Goal: Task Accomplishment & Management: Manage account settings

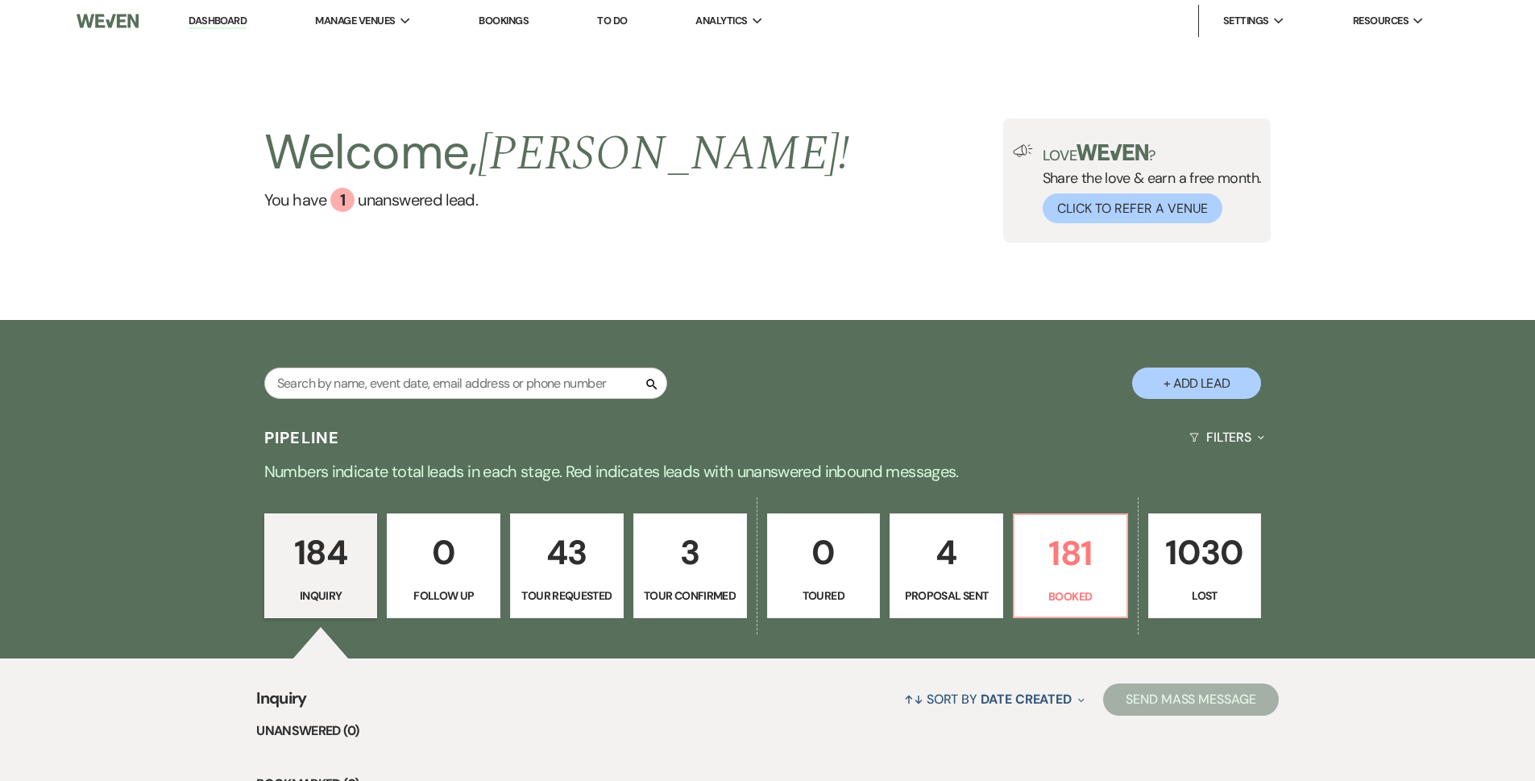
click at [944, 587] on p "Proposal Sent" at bounding box center [946, 596] width 93 height 18
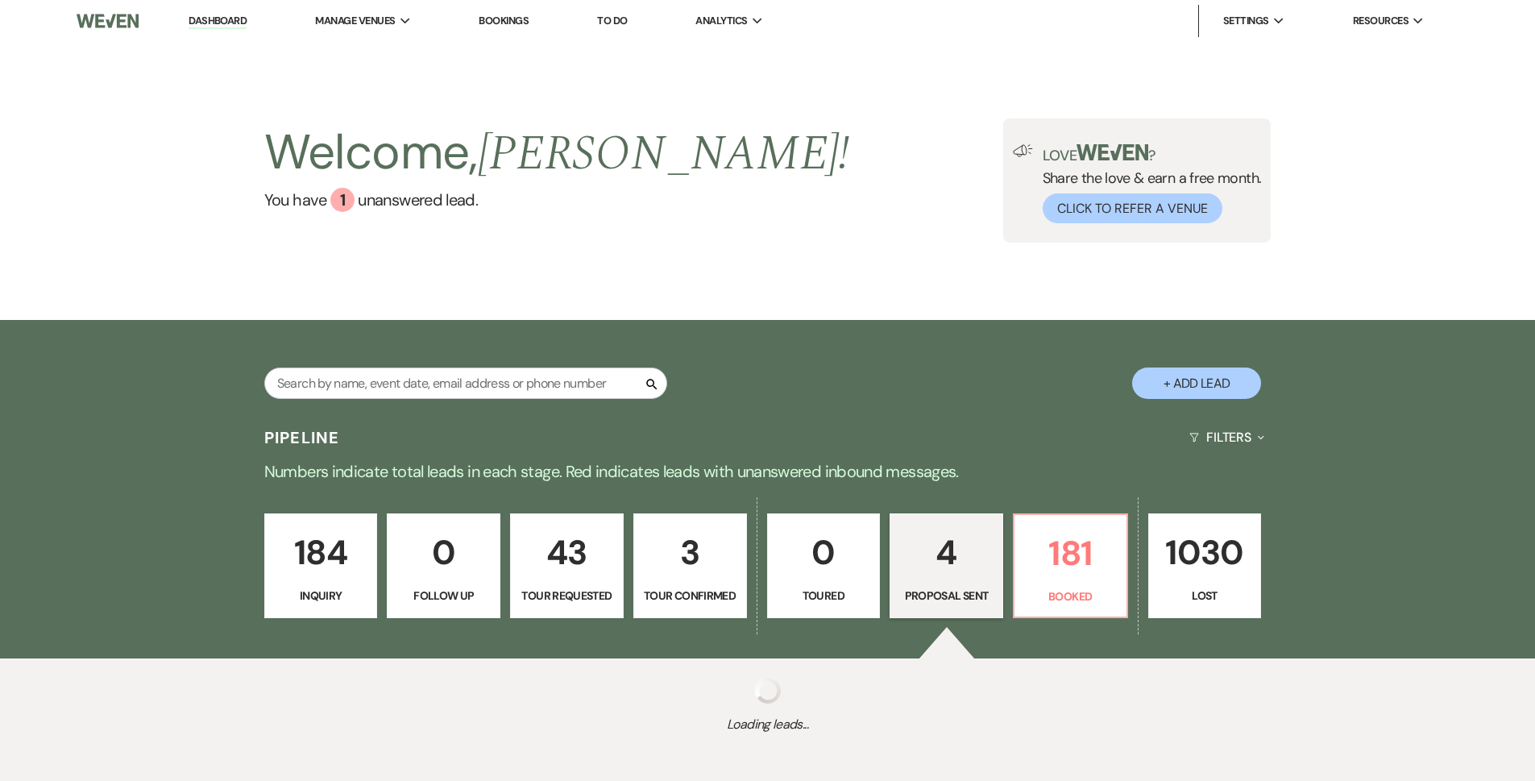
select select "6"
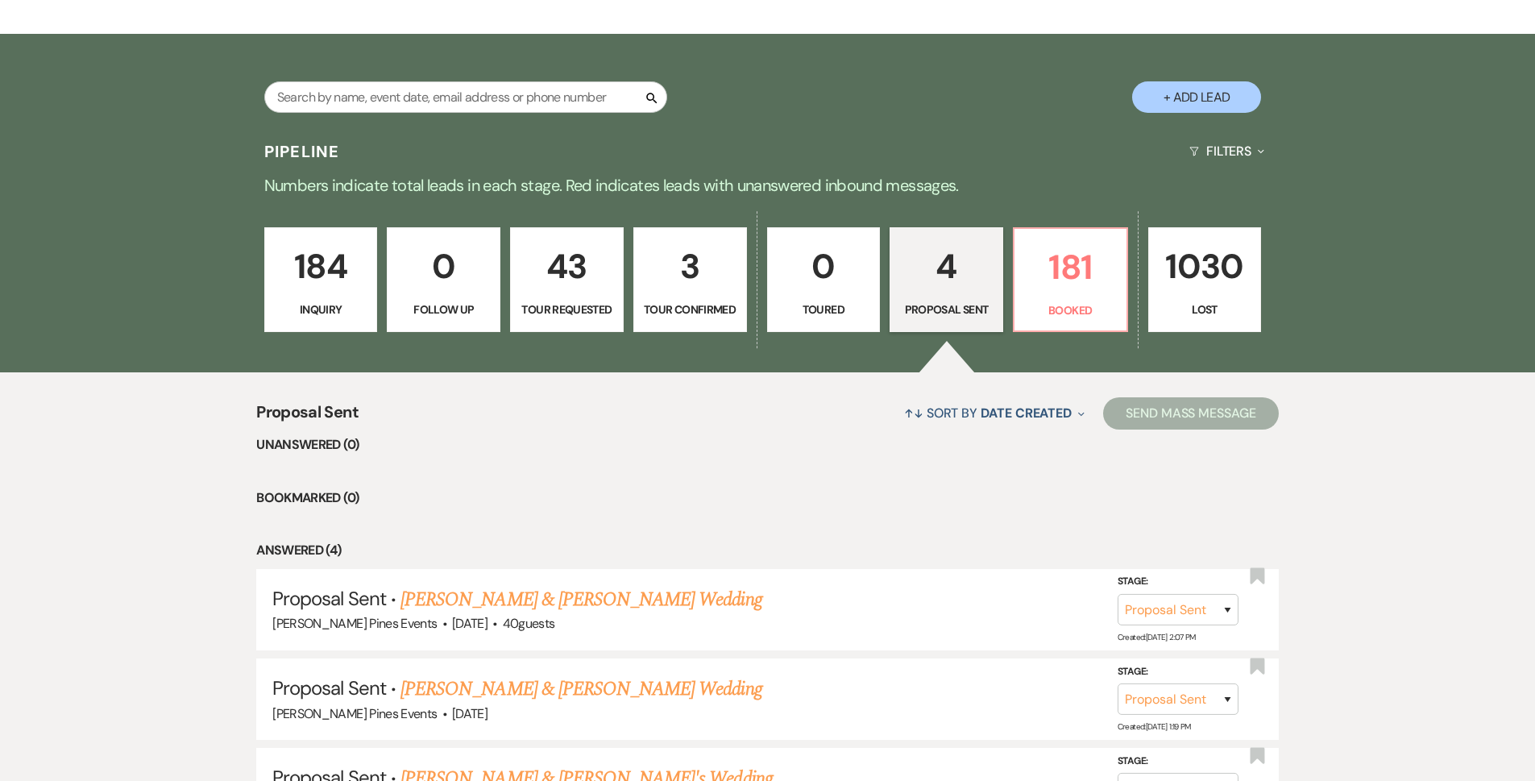
scroll to position [555, 0]
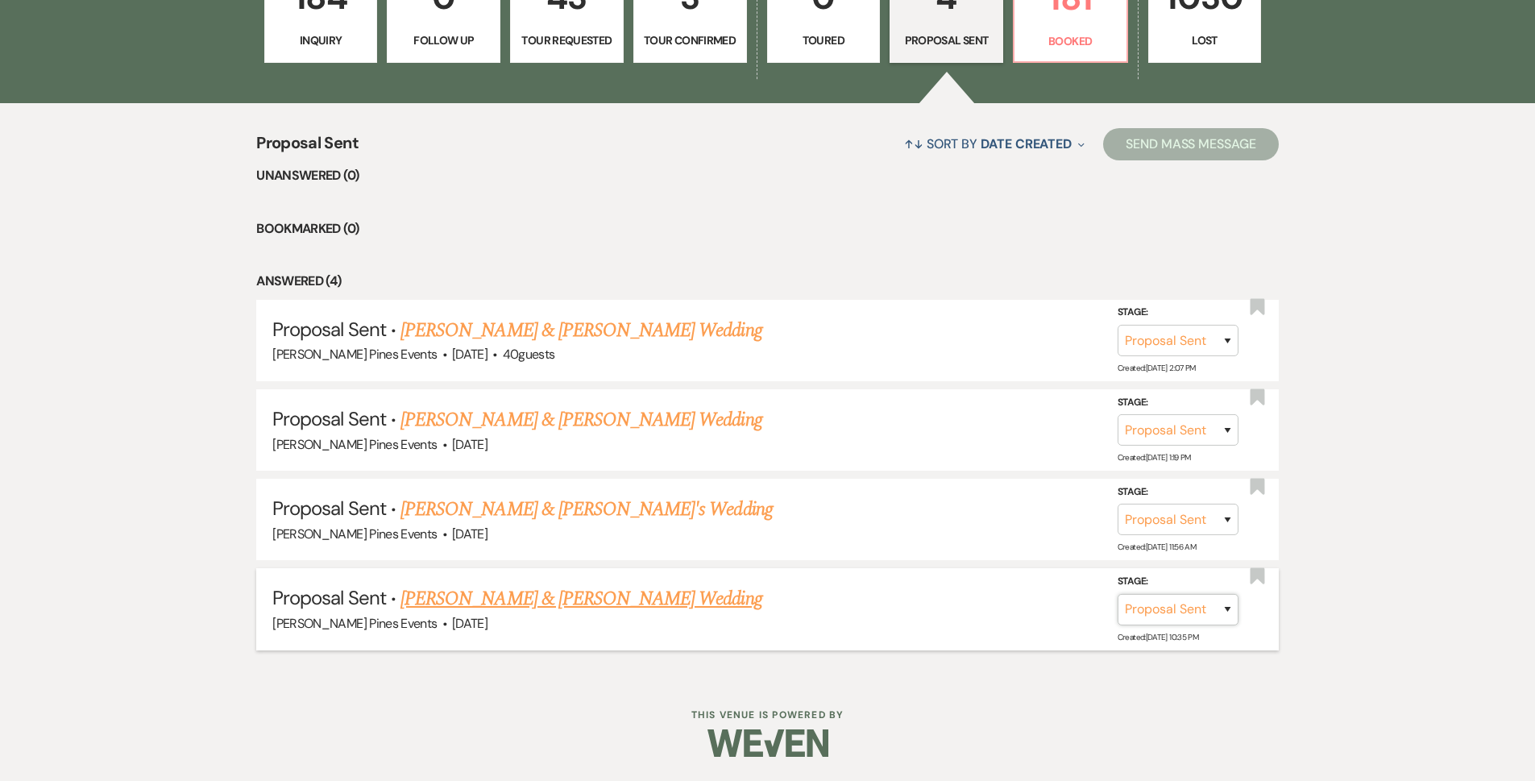
click at [1207, 612] on select "Inquiry Follow Up Tour Requested Tour Confirmed Toured Proposal Sent Booked Lost" at bounding box center [1178, 609] width 121 height 31
select select "7"
click at [1118, 594] on select "Inquiry Follow Up Tour Requested Tour Confirmed Toured Proposal Sent Booked Lost" at bounding box center [1178, 609] width 121 height 31
click at [1186, 596] on button "Save" at bounding box center [1206, 609] width 81 height 32
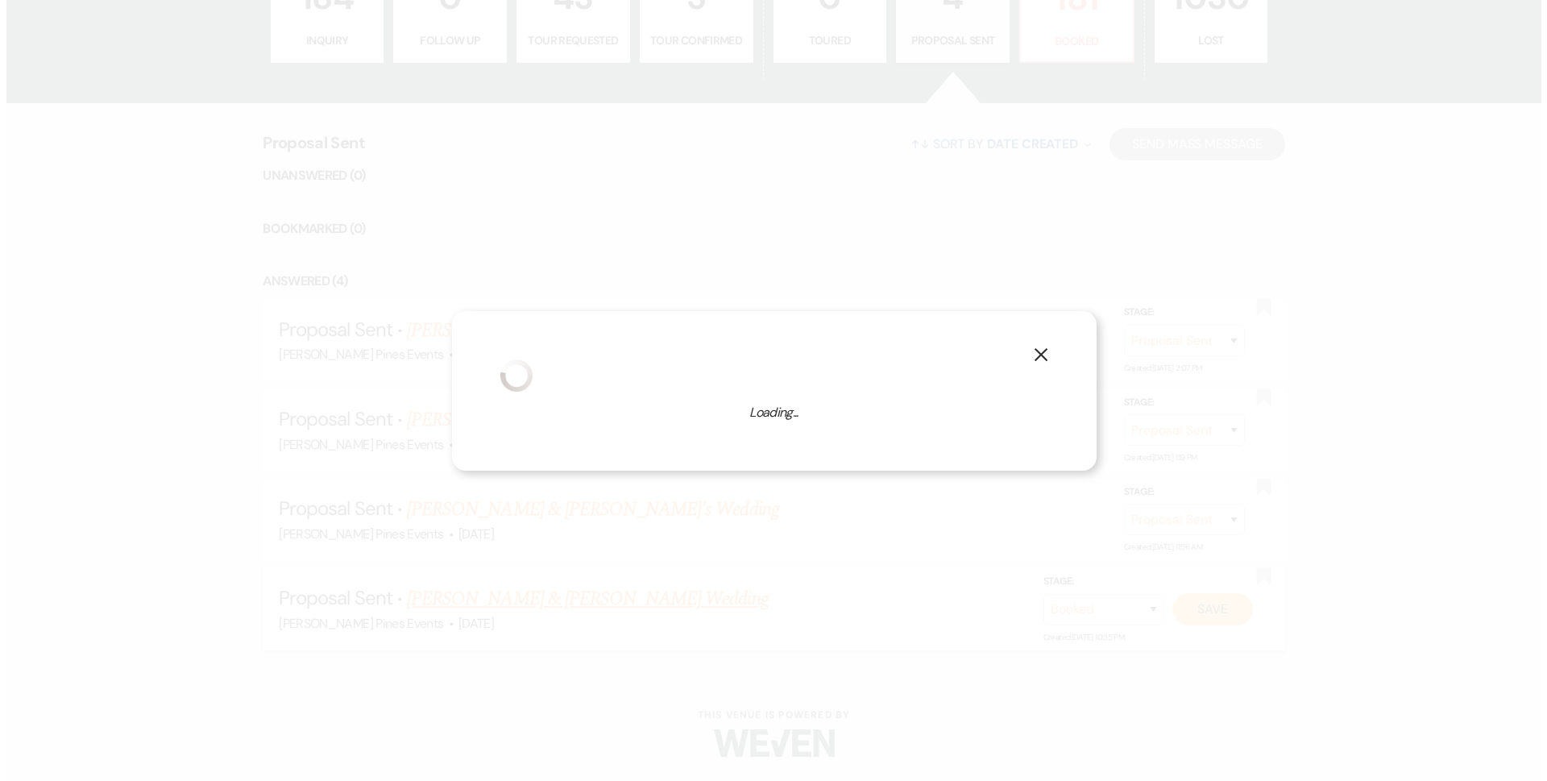
scroll to position [557, 0]
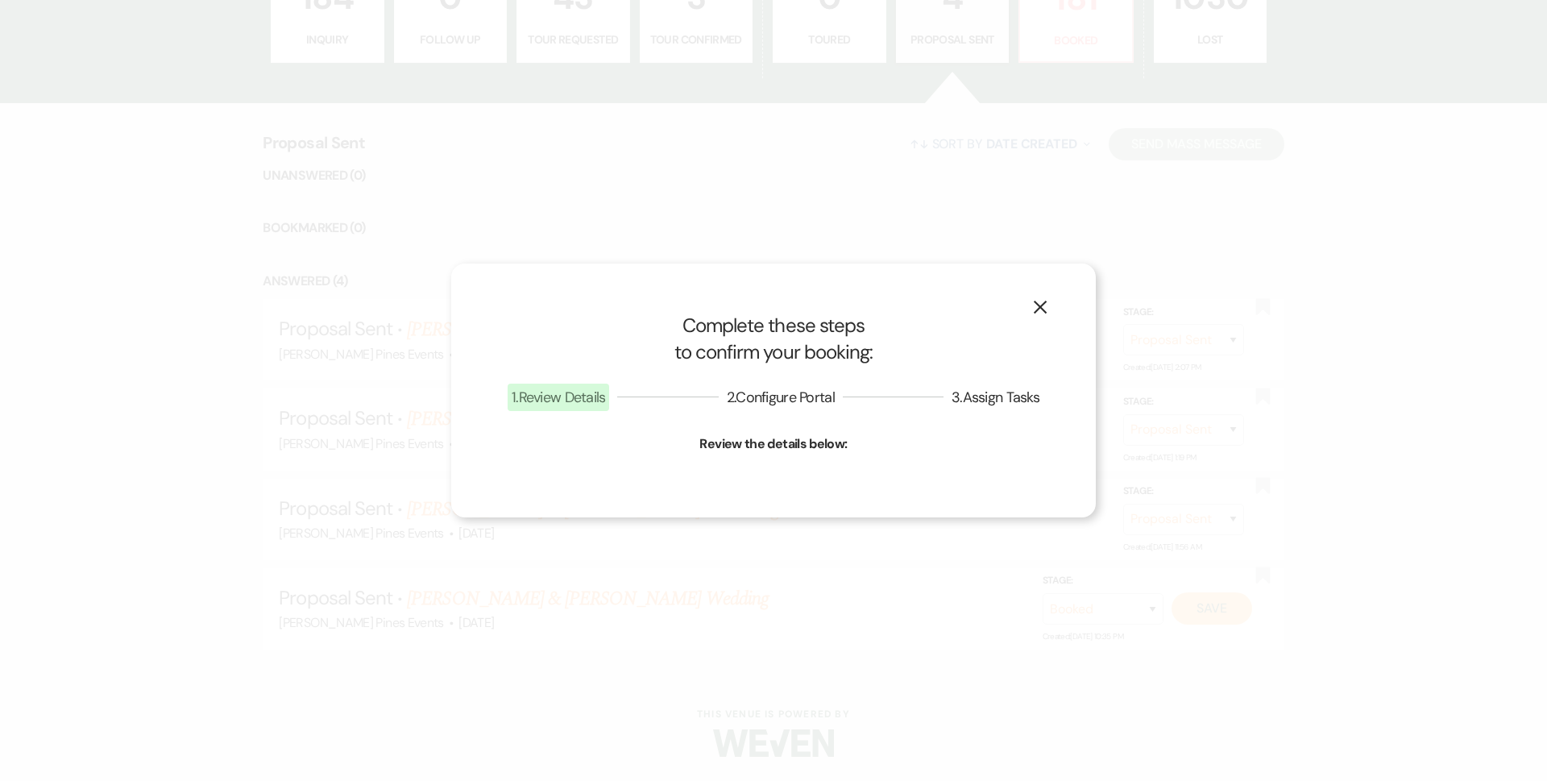
select select "1"
select select "617"
select select "false"
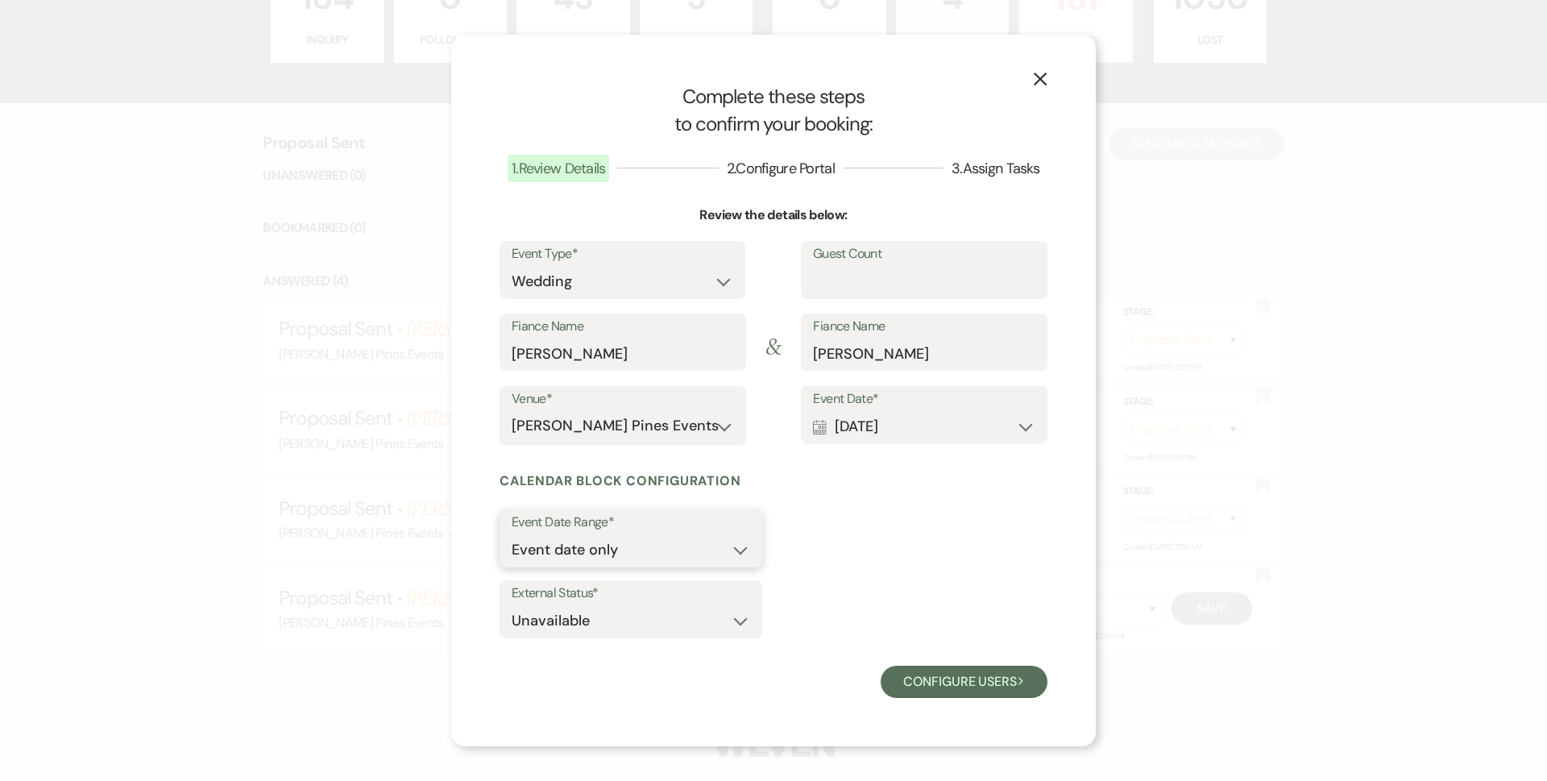
click at [703, 554] on select "Event date only Event date and" at bounding box center [631, 549] width 239 height 31
select select "eventDateAnd"
click at [512, 534] on select "Event date only Event date and" at bounding box center [631, 549] width 239 height 31
click at [878, 550] on input "0" at bounding box center [835, 549] width 98 height 31
type input "1"
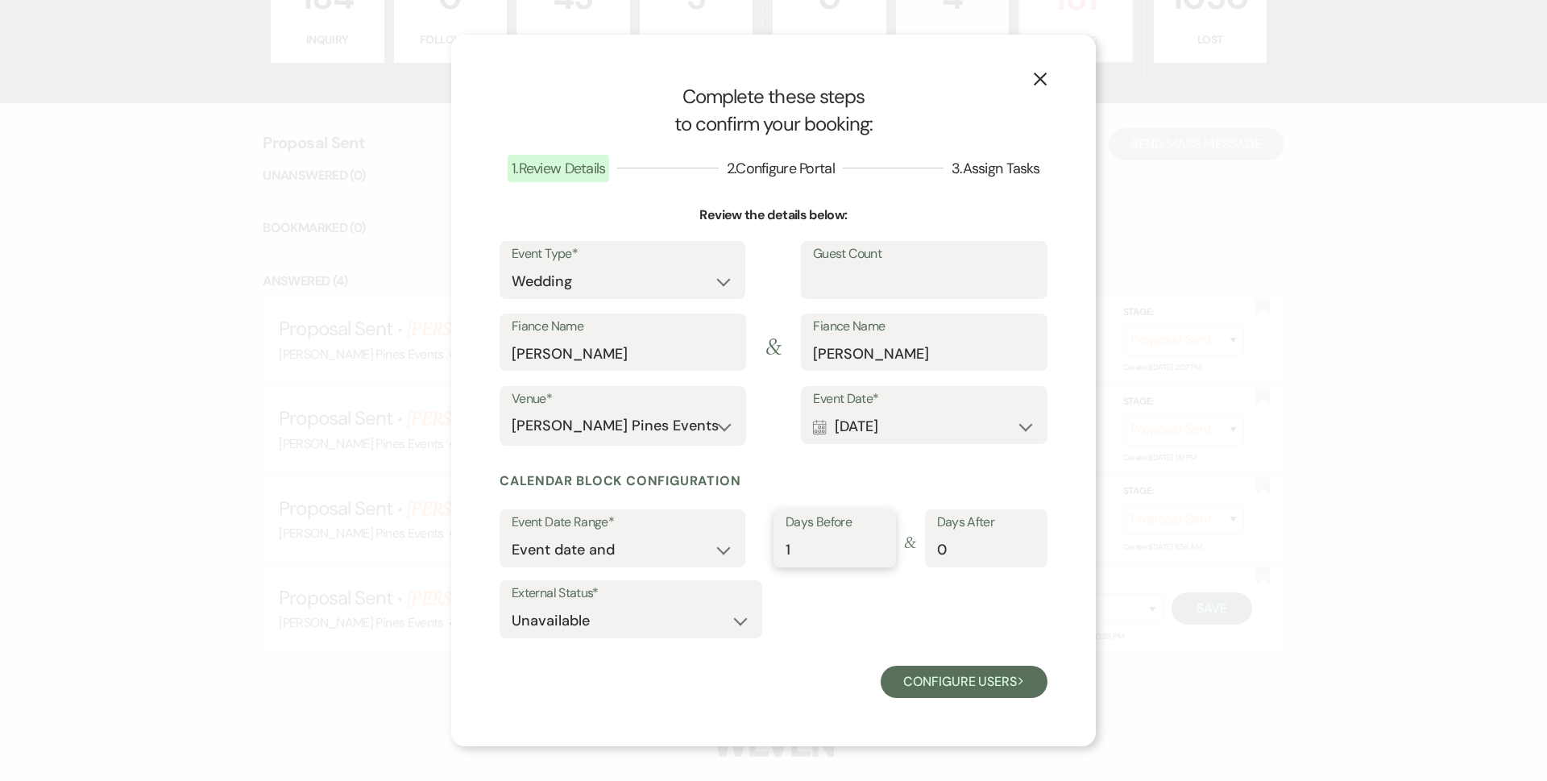
click at [881, 547] on input "1" at bounding box center [835, 549] width 98 height 31
type input "1"
click at [1034, 544] on input "1" at bounding box center [986, 549] width 98 height 31
drag, startPoint x: 992, startPoint y: 682, endPoint x: 881, endPoint y: 655, distance: 114.3
click at [992, 681] on button "Configure users Next" at bounding box center [964, 682] width 167 height 32
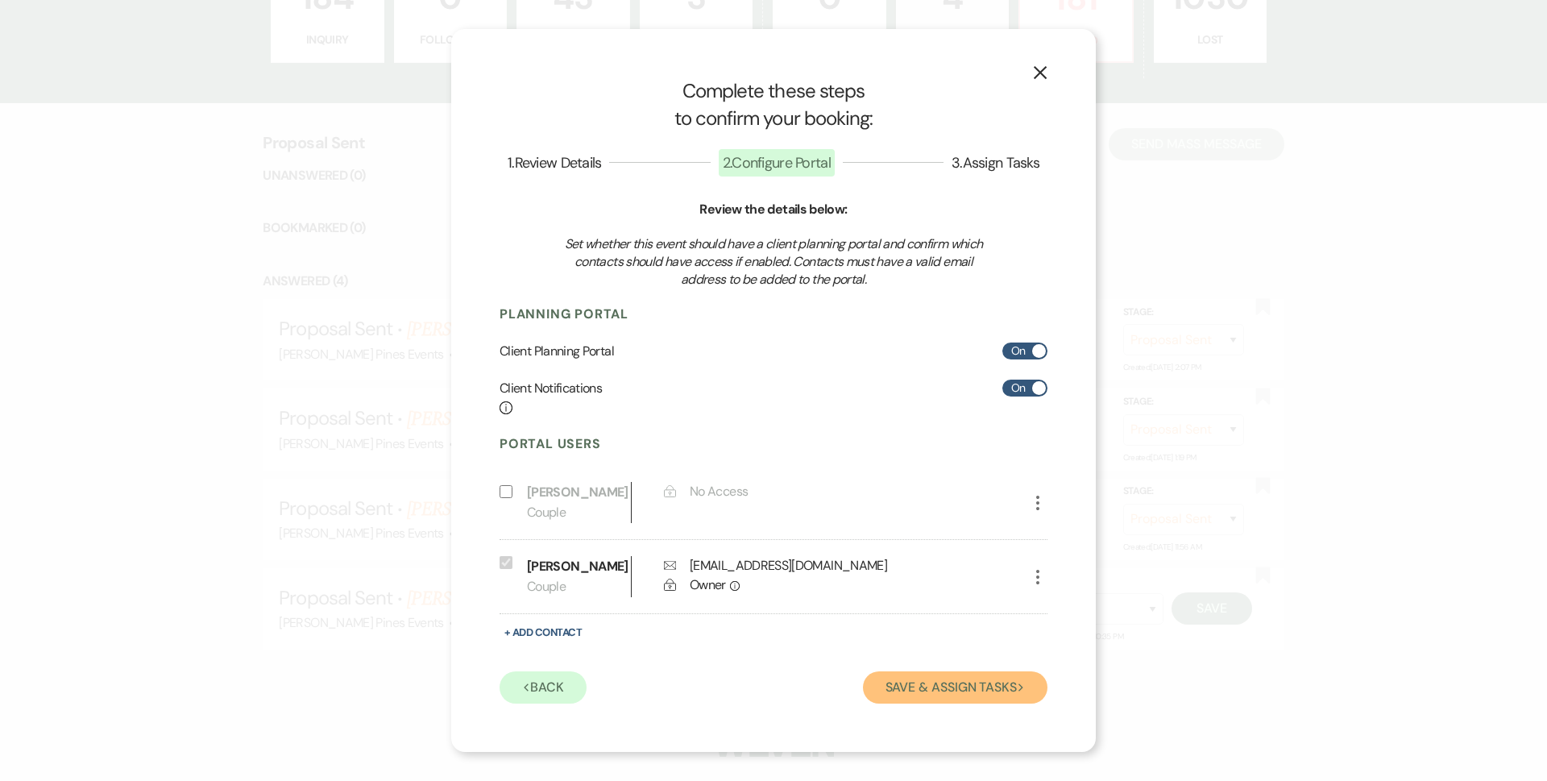
click at [897, 681] on button "Save & Assign Tasks Next" at bounding box center [955, 687] width 185 height 32
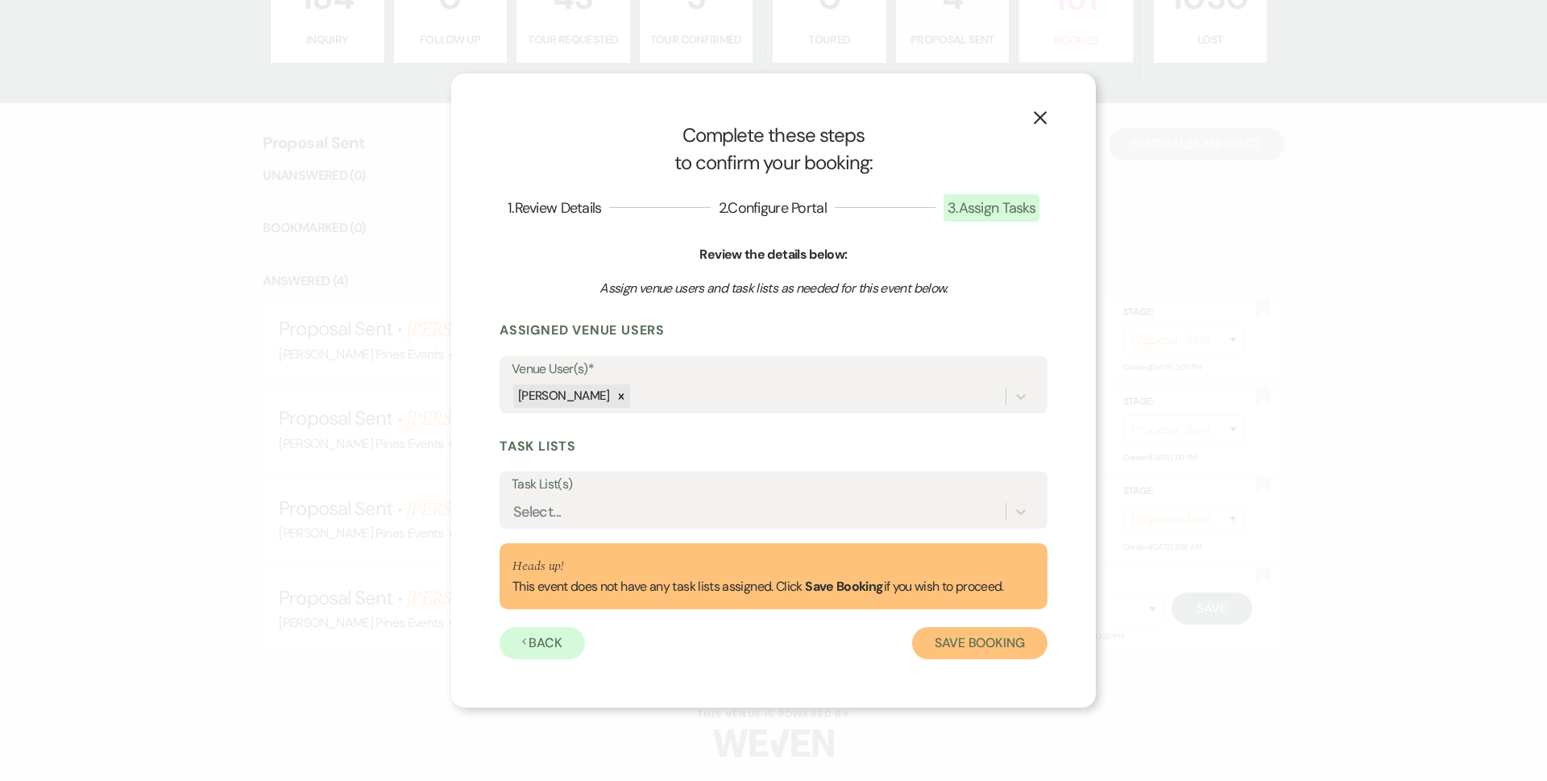
click at [957, 643] on button "Save Booking" at bounding box center [979, 643] width 135 height 32
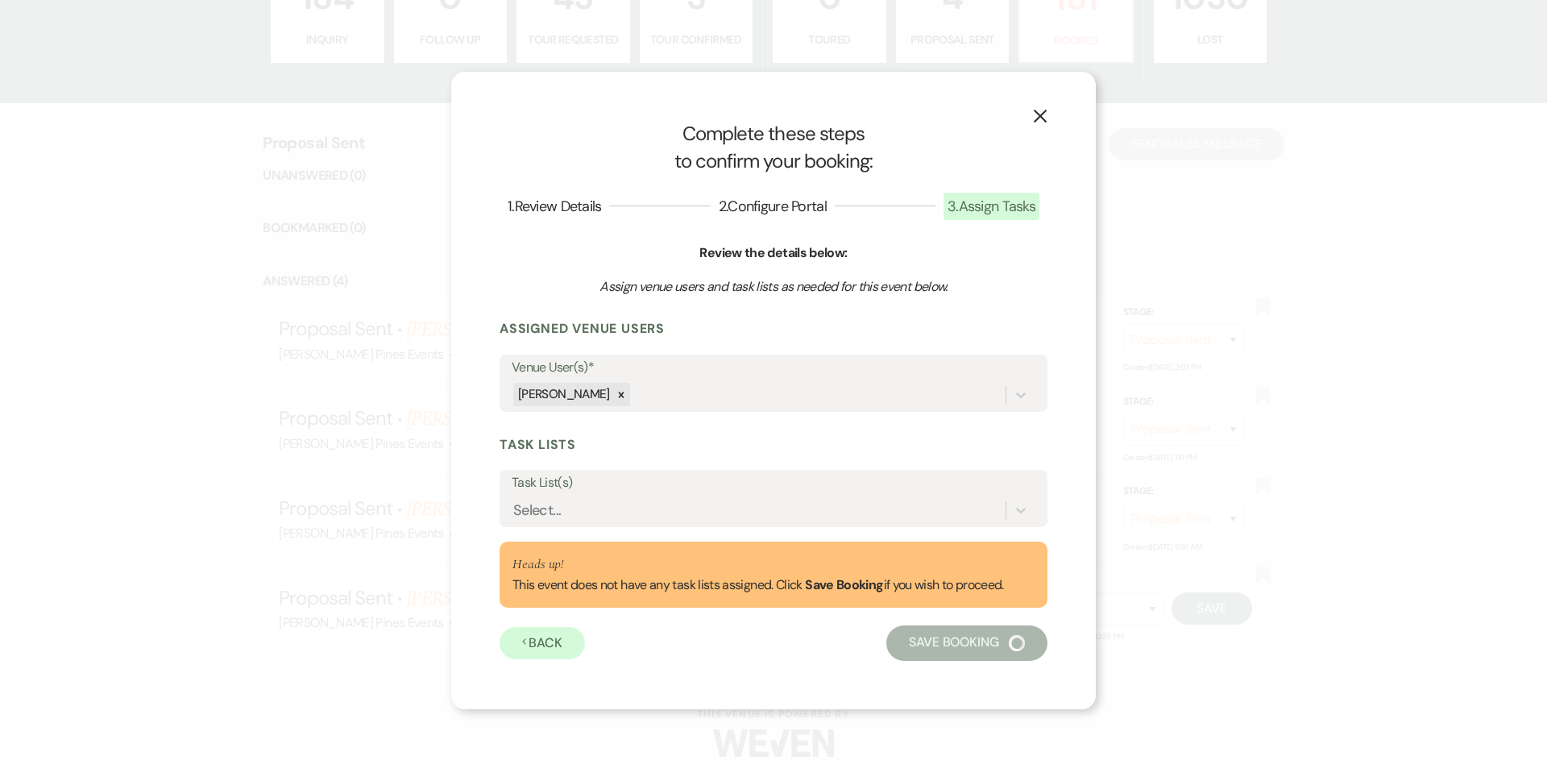
scroll to position [77, 0]
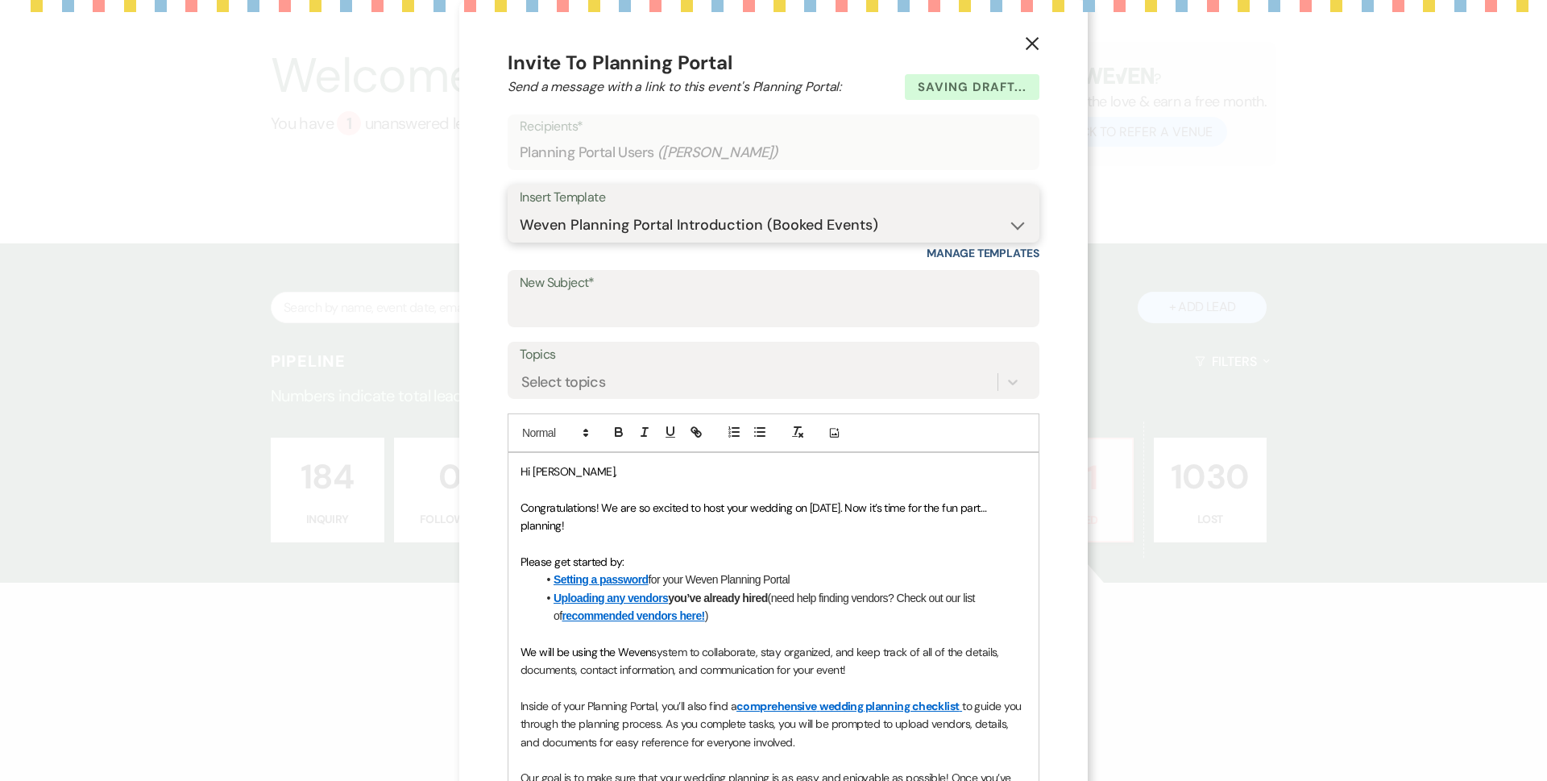
drag, startPoint x: 695, startPoint y: 217, endPoint x: 700, endPoint y: 239, distance: 23.1
click at [695, 217] on select "-- Weven Planning Portal Introduction (Booked Events) Contract (Pre-Booked Lead…" at bounding box center [774, 225] width 508 height 31
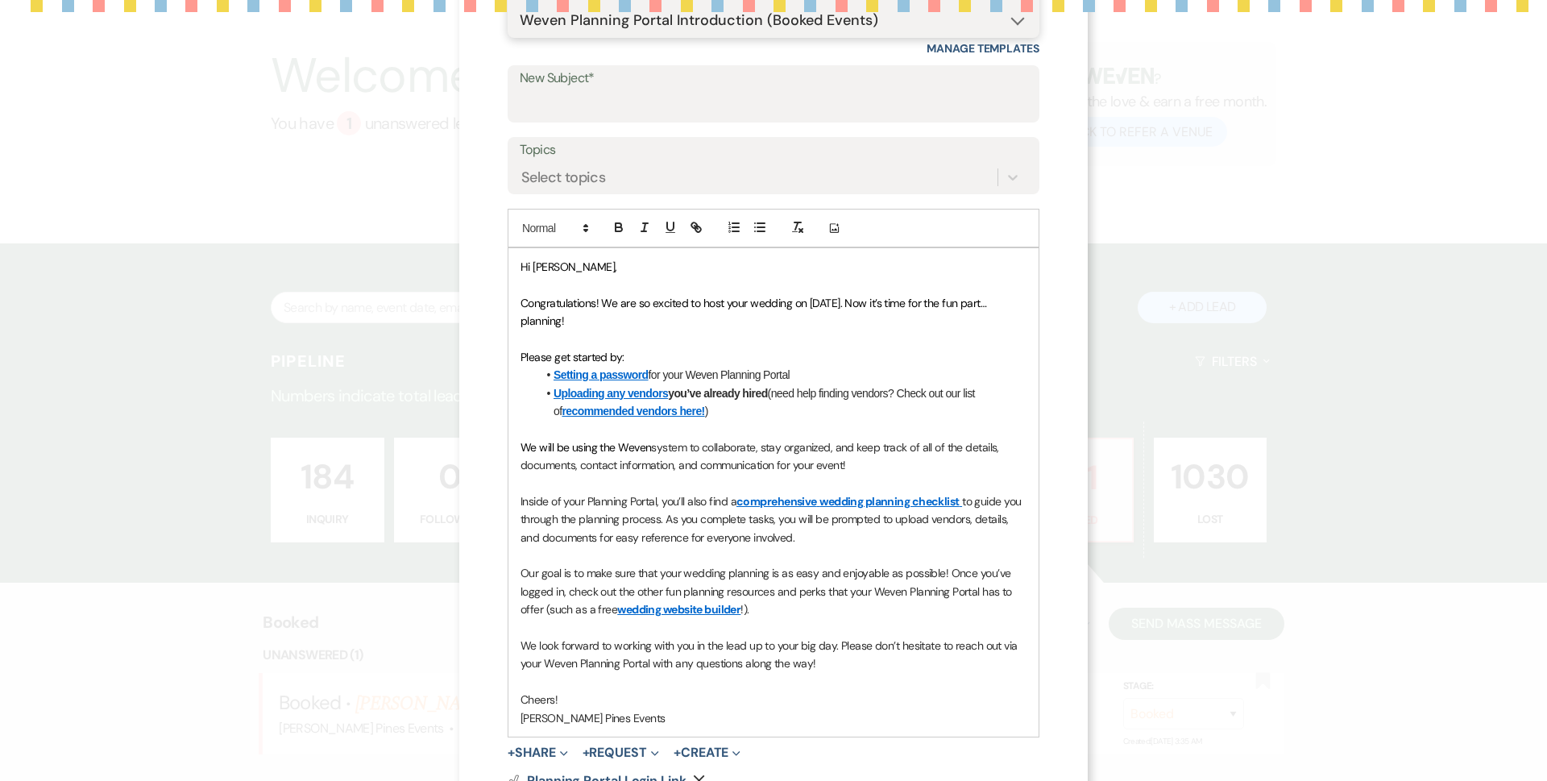
scroll to position [205, 0]
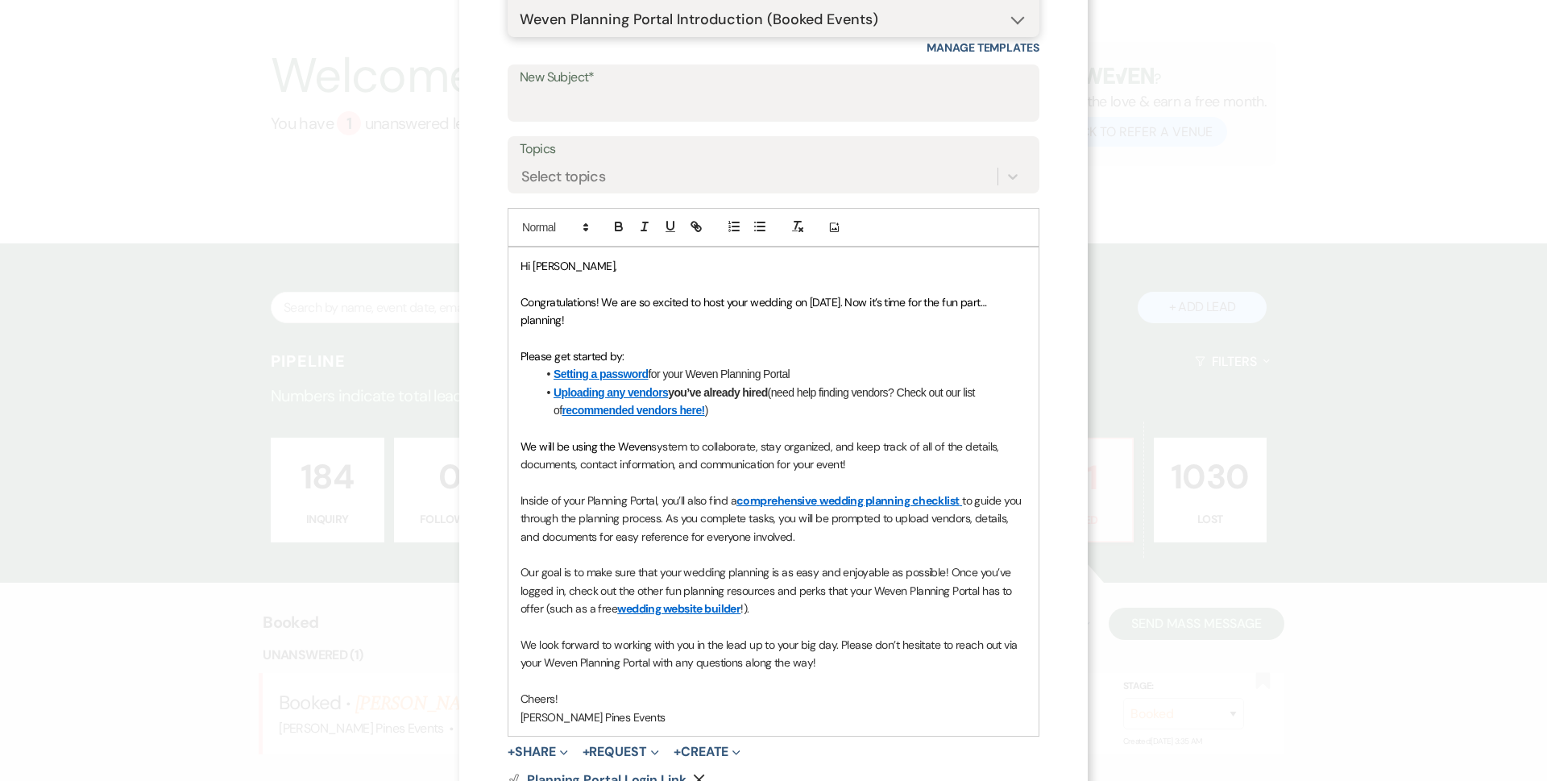
select select "5224"
click at [520, 4] on select "-- Weven Planning Portal Introduction (Booked Events) Contract (Pre-Booked Lead…" at bounding box center [774, 19] width 508 height 31
type input "Welcome to the [PERSON_NAME] Pines Family!"
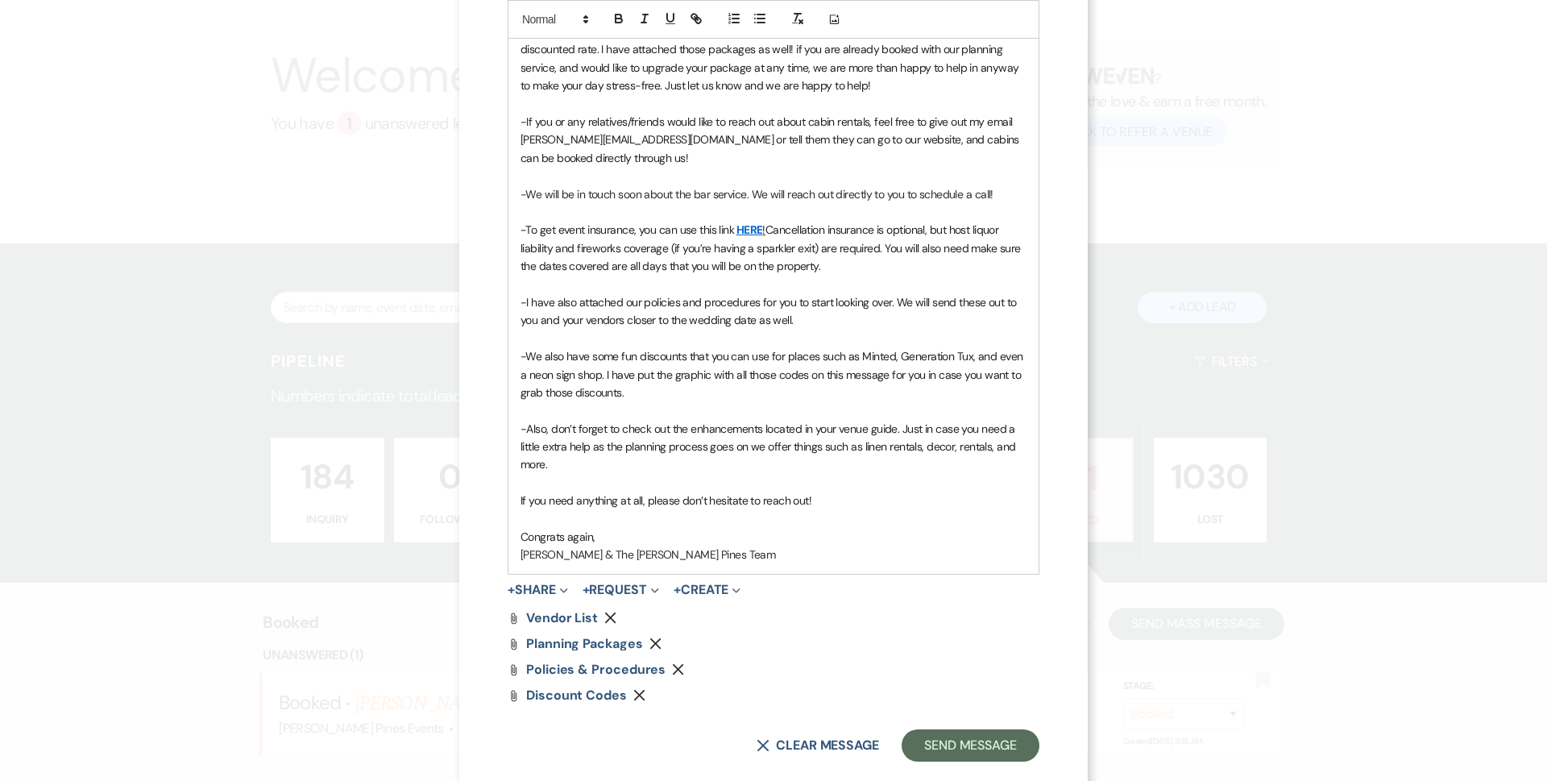
scroll to position [667, 0]
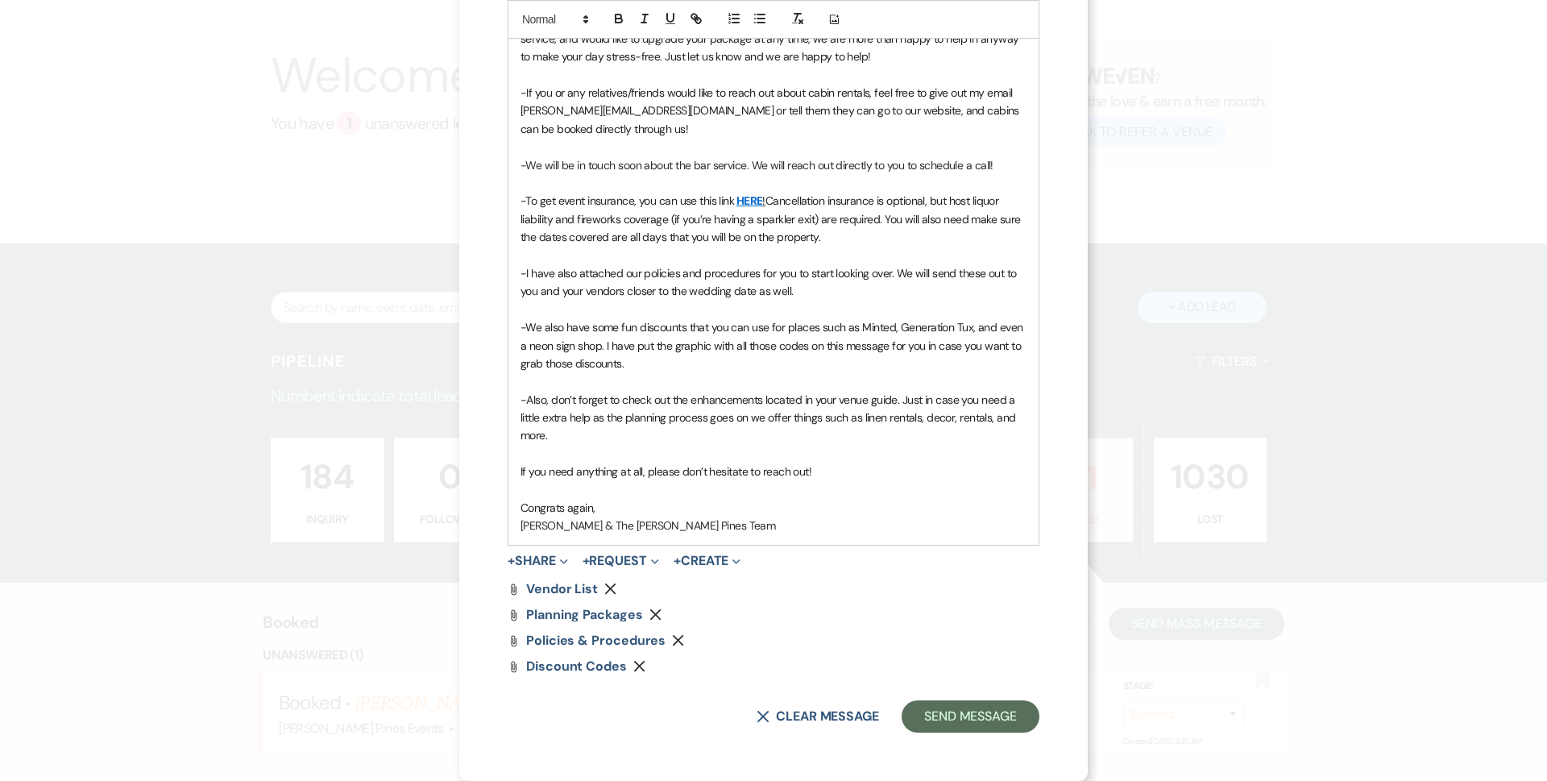
click at [604, 585] on icon "Remove" at bounding box center [610, 589] width 12 height 12
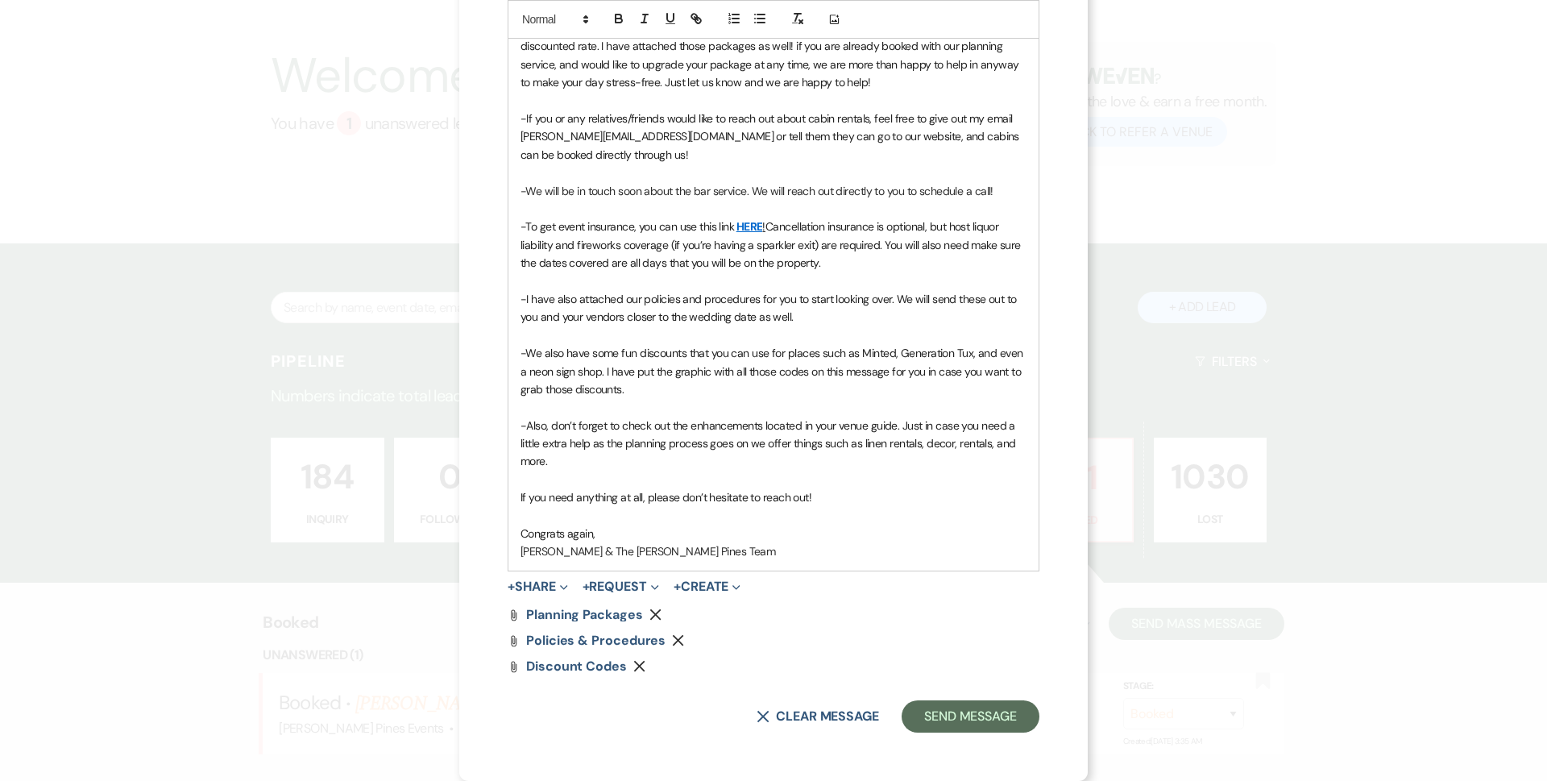
scroll to position [641, 0]
click at [987, 714] on button "Send Message" at bounding box center [971, 716] width 138 height 32
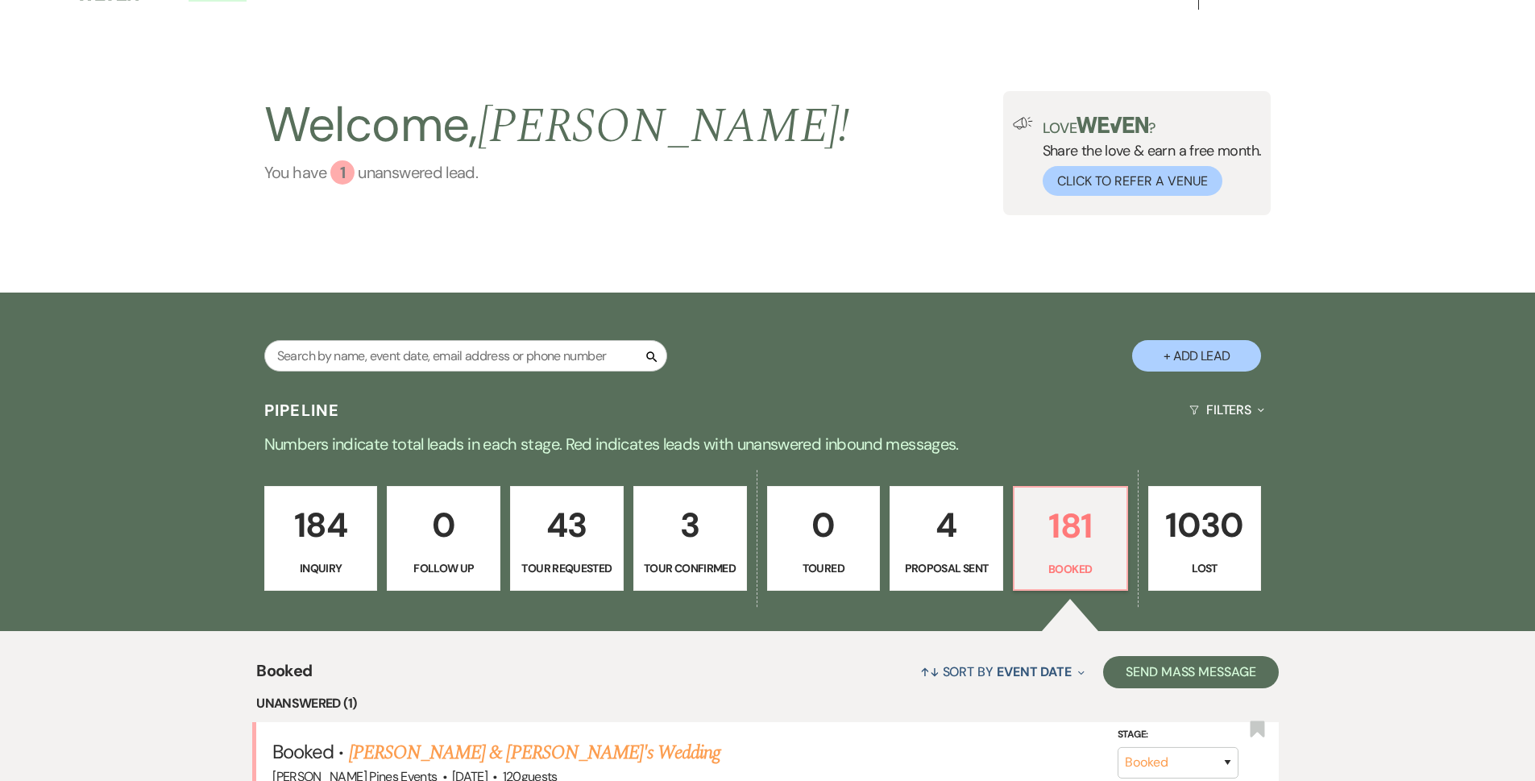
scroll to position [0, 0]
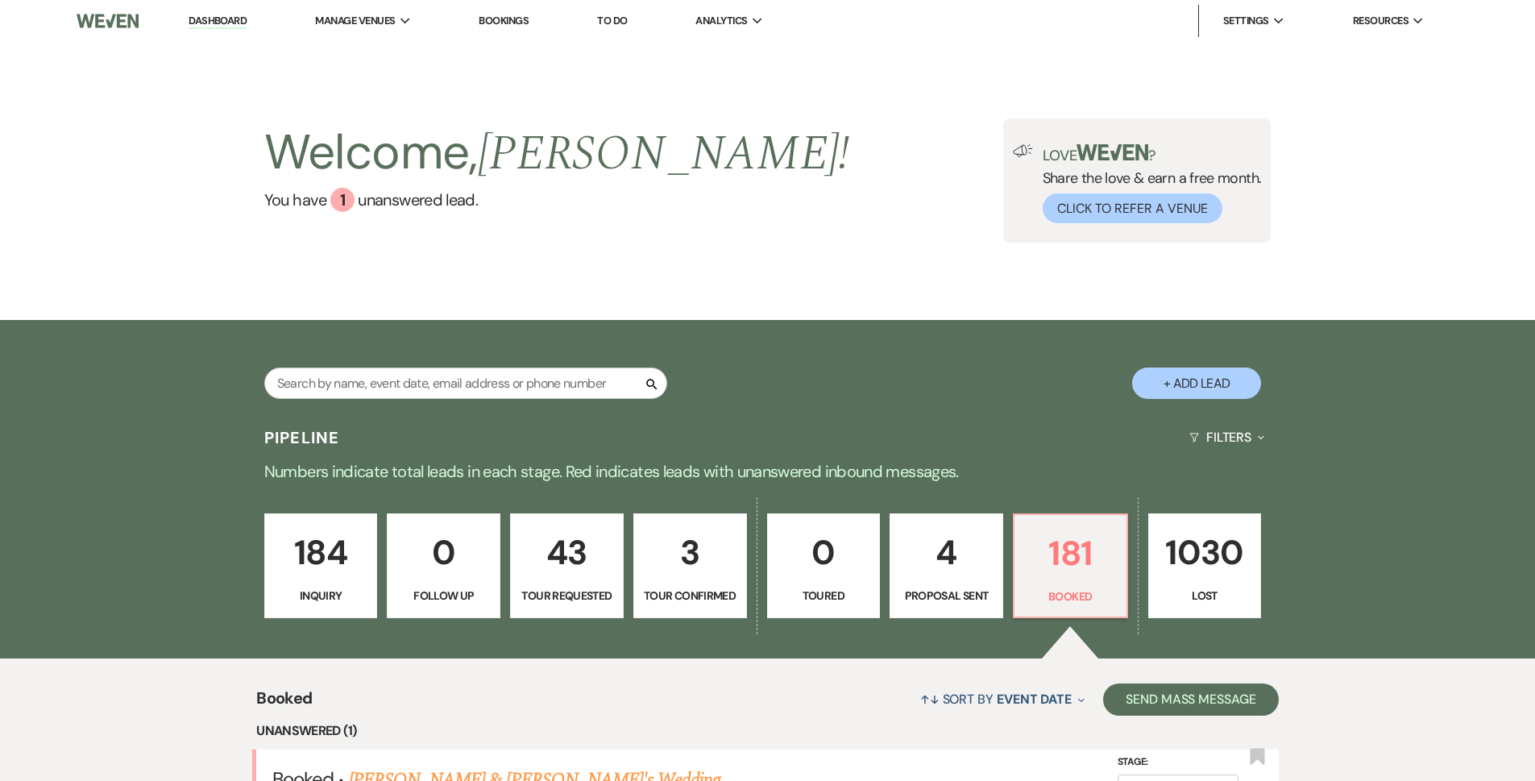
click at [980, 597] on p "Proposal Sent" at bounding box center [946, 596] width 93 height 18
select select "6"
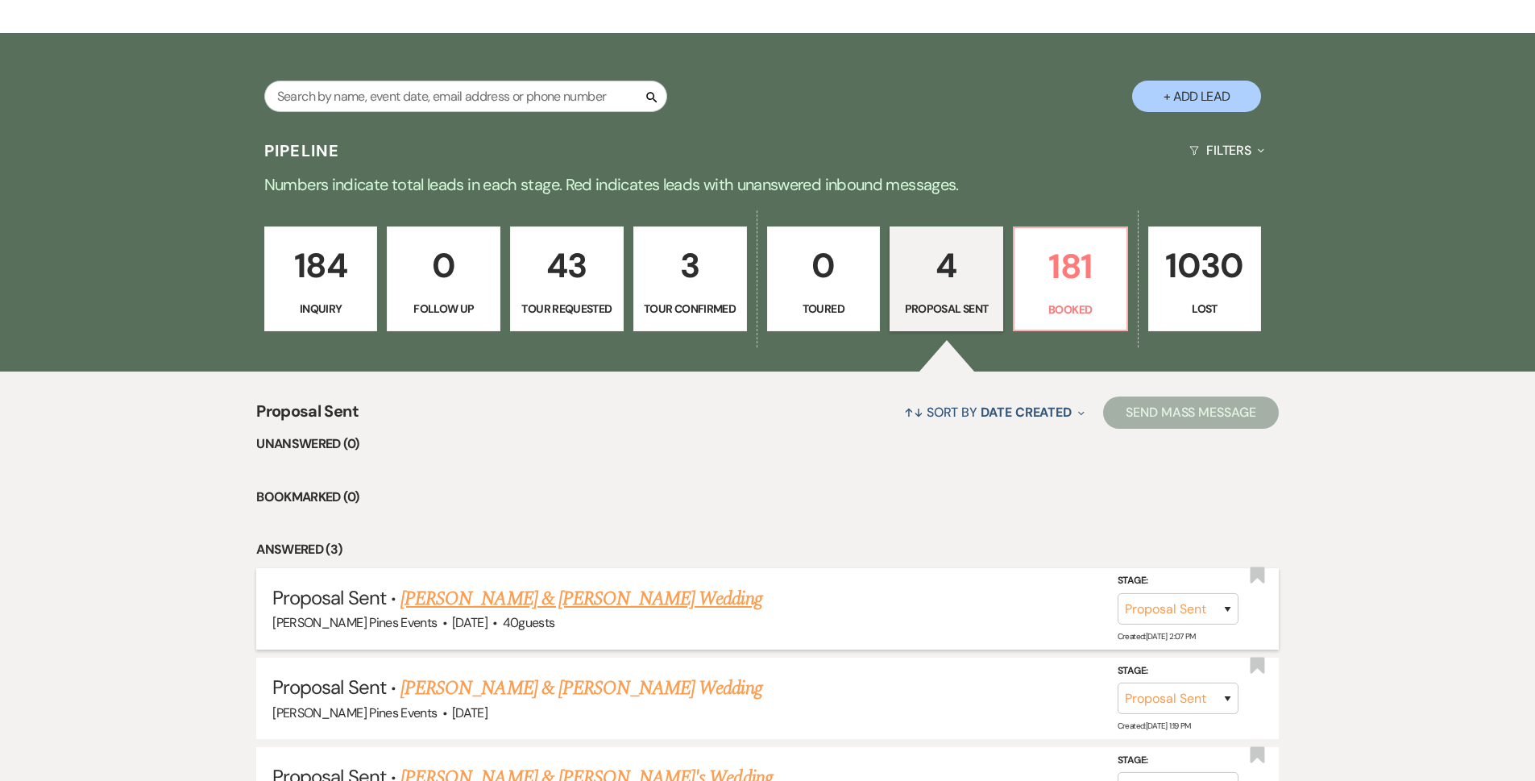
scroll to position [403, 0]
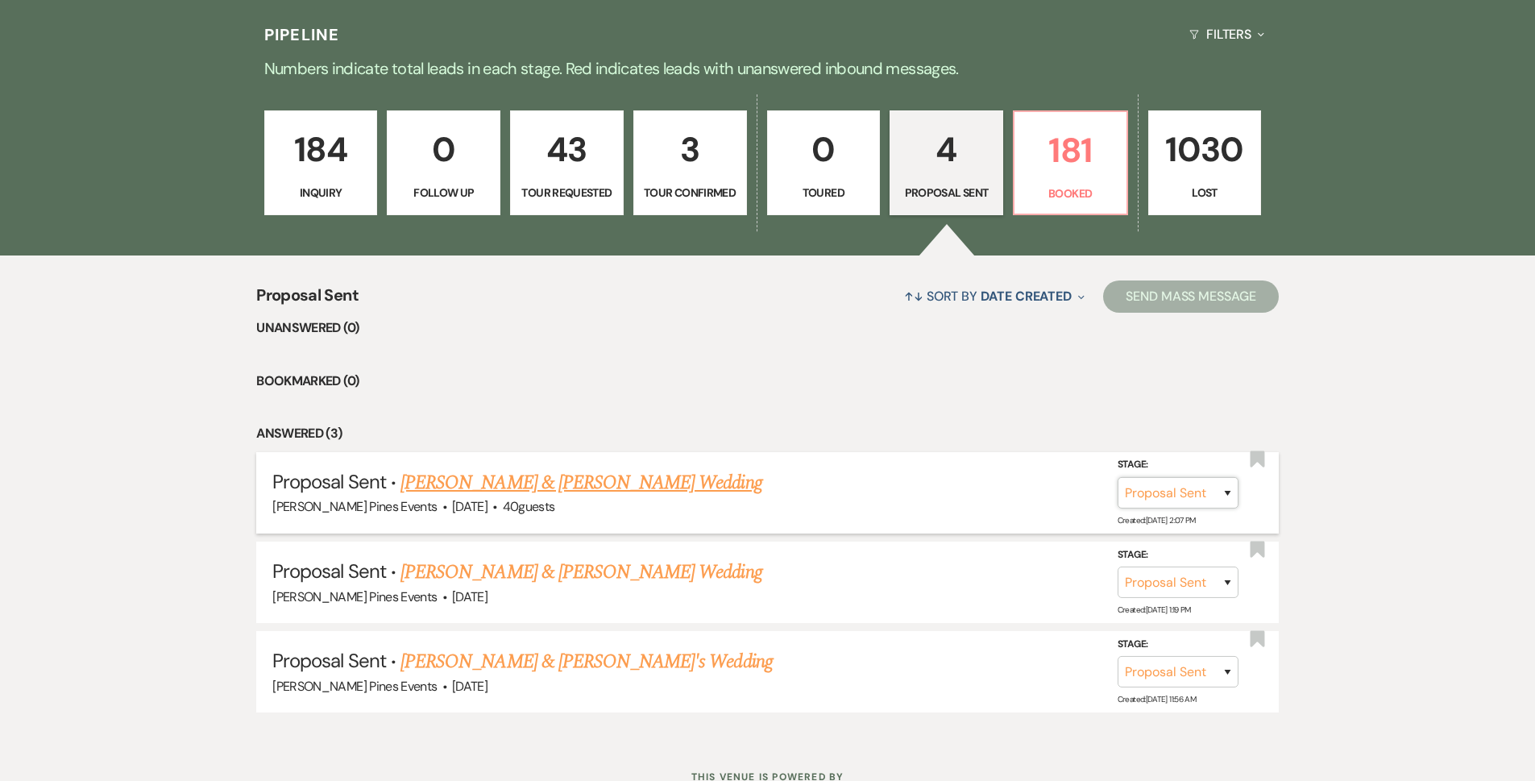
click at [1213, 496] on select "Inquiry Follow Up Tour Requested Tour Confirmed Toured Proposal Sent Booked Lost" at bounding box center [1178, 492] width 121 height 31
select select "7"
click at [1118, 477] on select "Inquiry Follow Up Tour Requested Tour Confirmed Toured Proposal Sent Booked Lost" at bounding box center [1178, 492] width 121 height 31
click at [1238, 487] on button "Save" at bounding box center [1206, 492] width 81 height 32
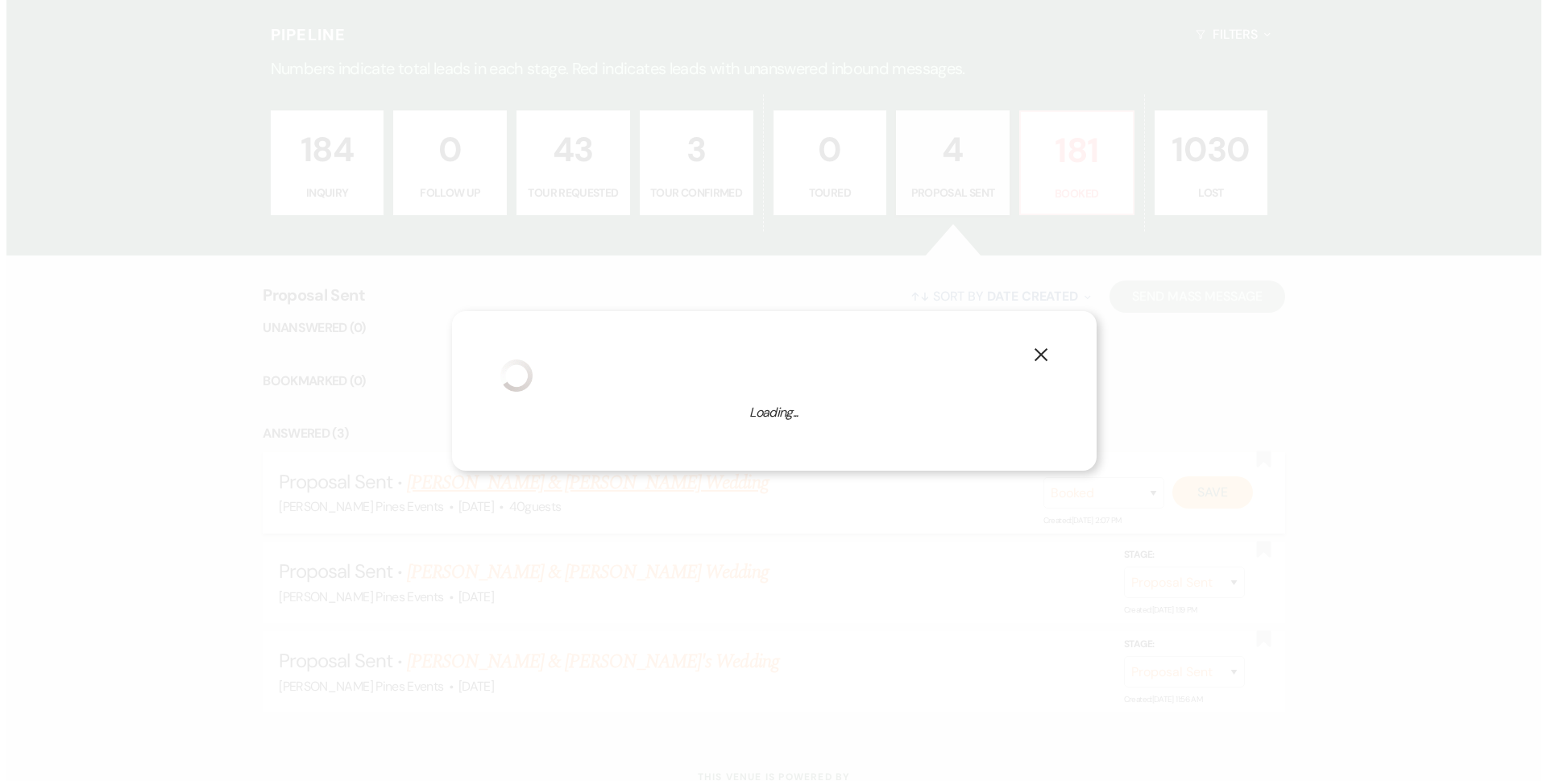
scroll to position [405, 0]
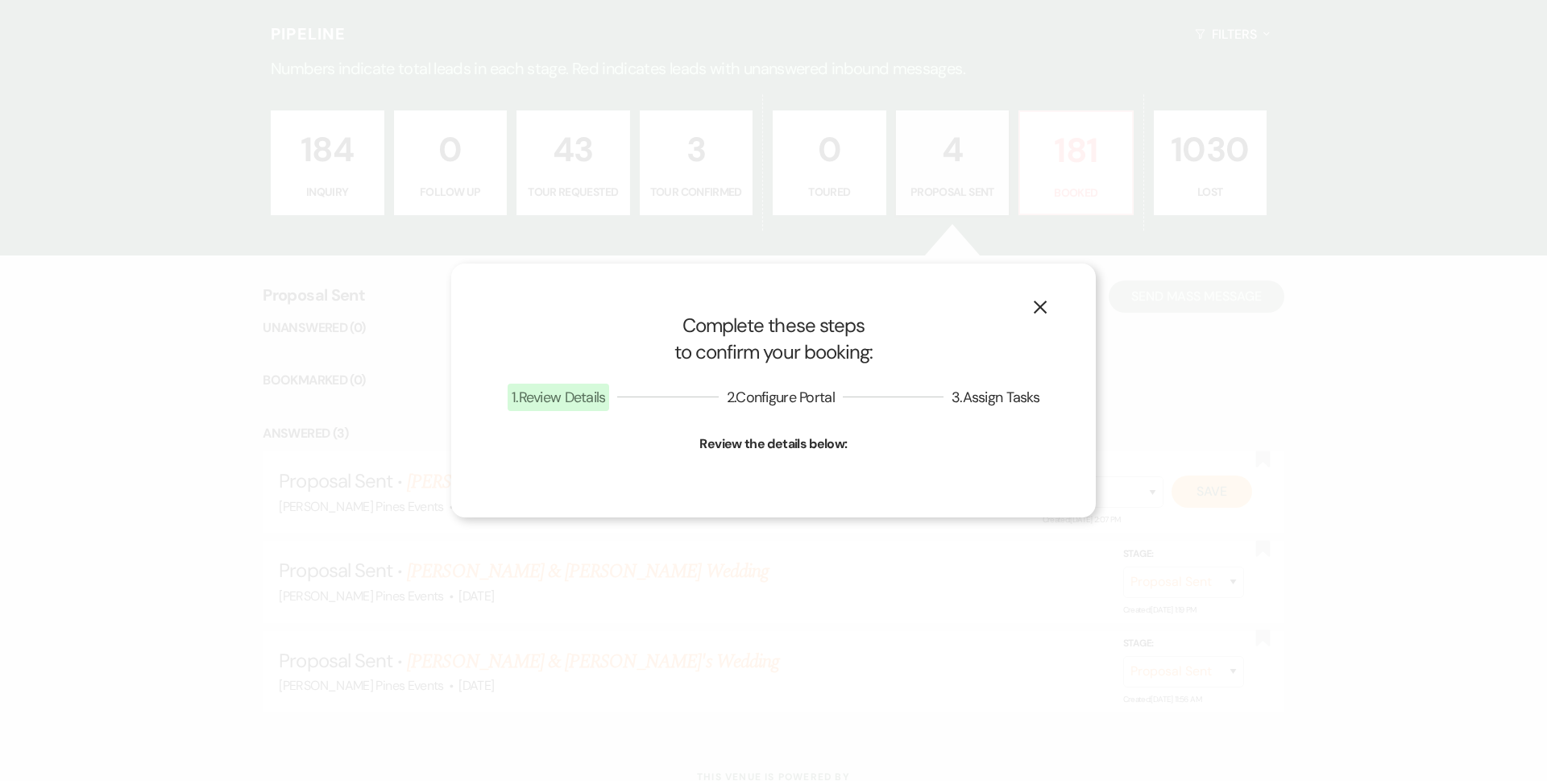
select select "1"
select select "617"
select select "false"
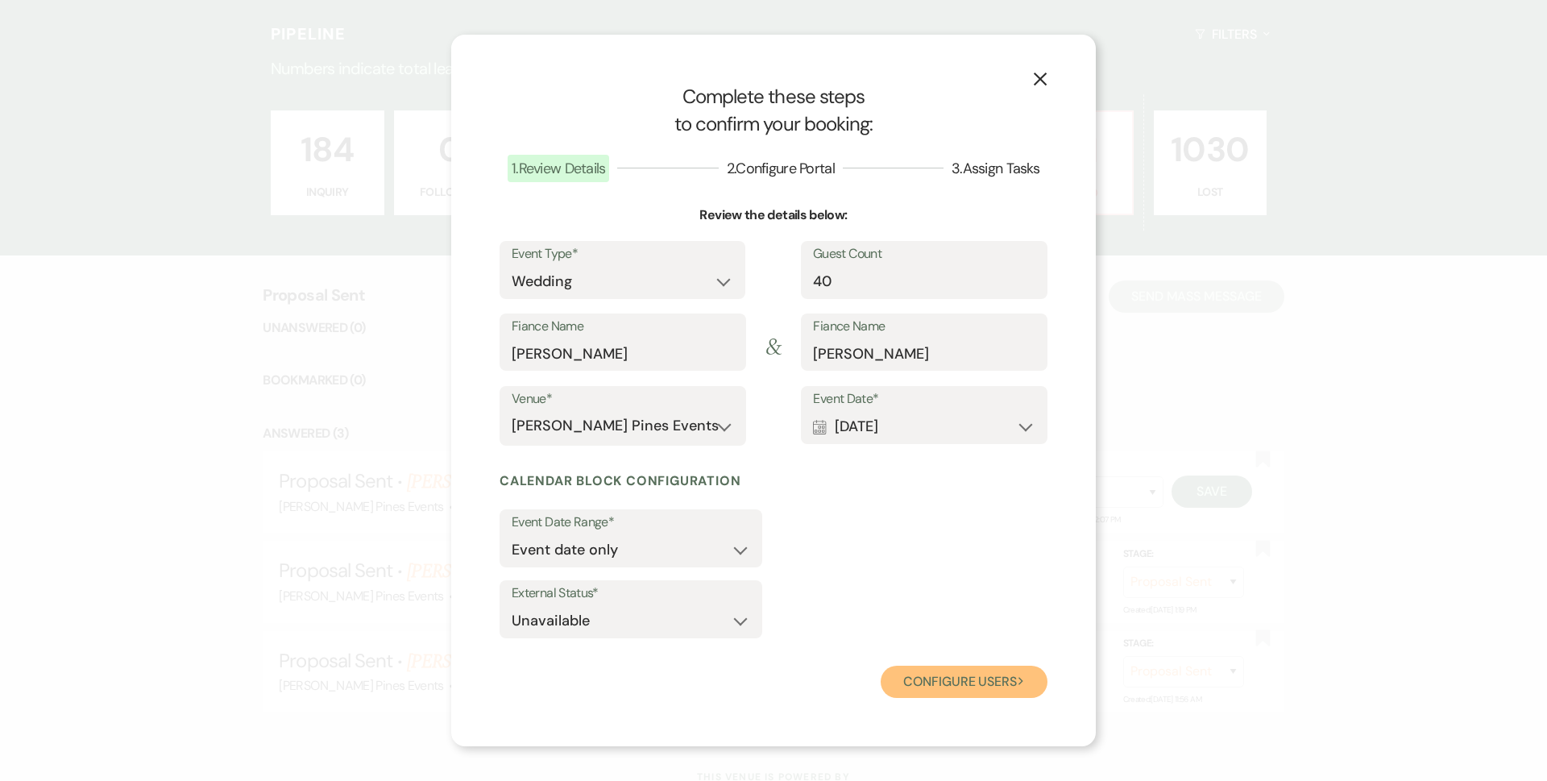
click at [965, 670] on button "Configure users Next" at bounding box center [964, 682] width 167 height 32
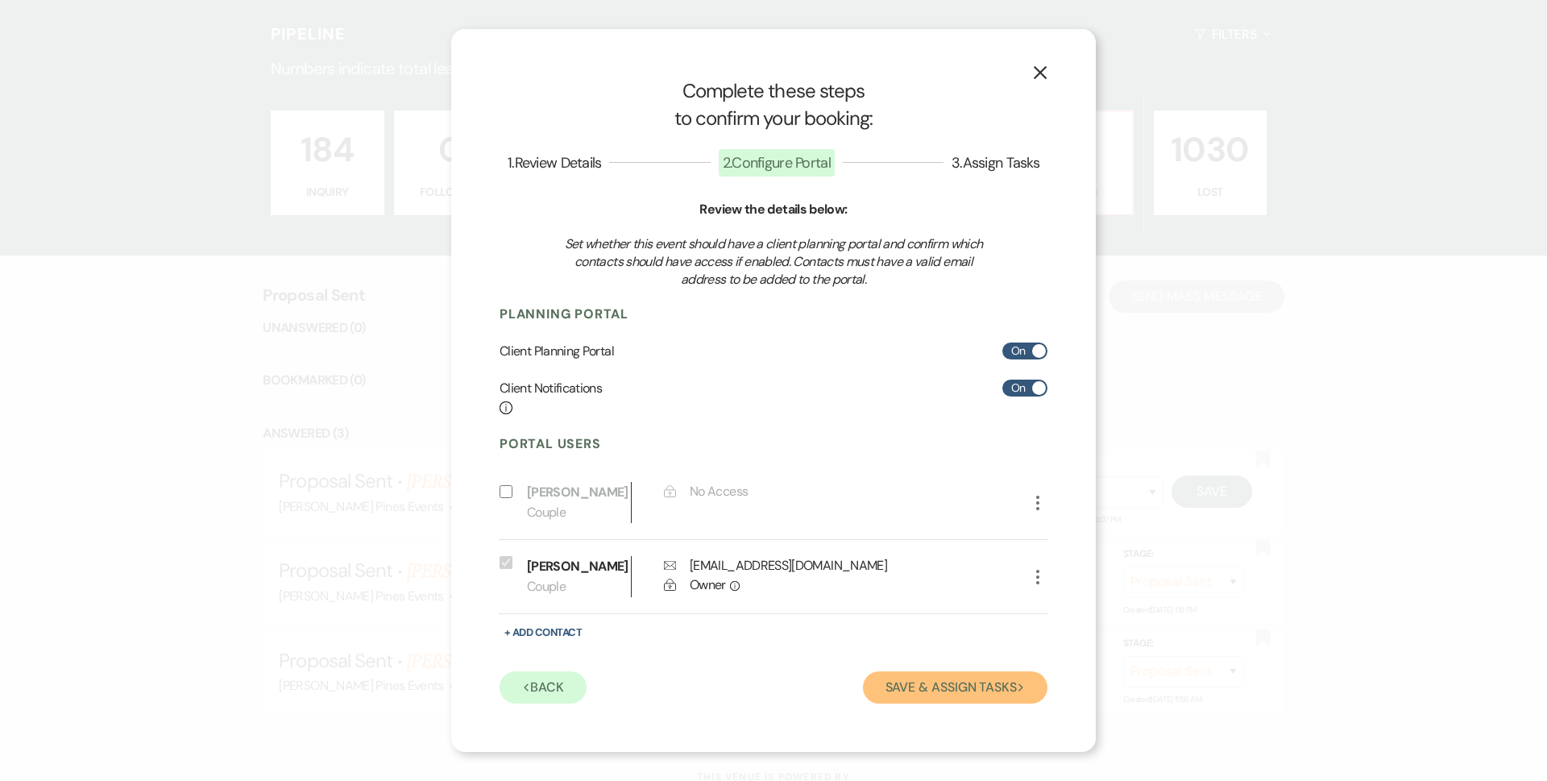
click at [980, 683] on button "Save & Assign Tasks Next" at bounding box center [955, 687] width 185 height 32
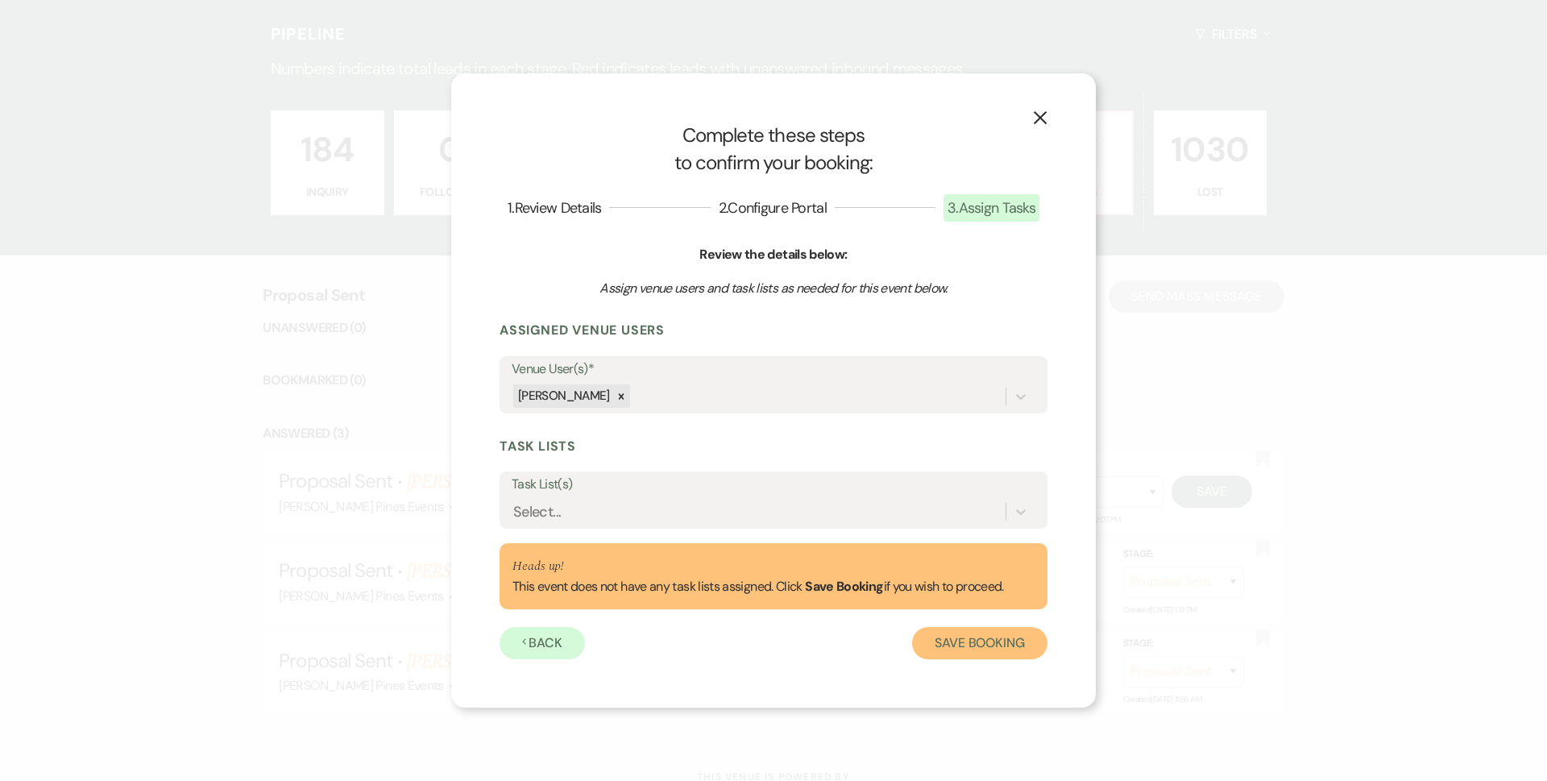
click at [991, 654] on button "Save Booking" at bounding box center [979, 643] width 135 height 32
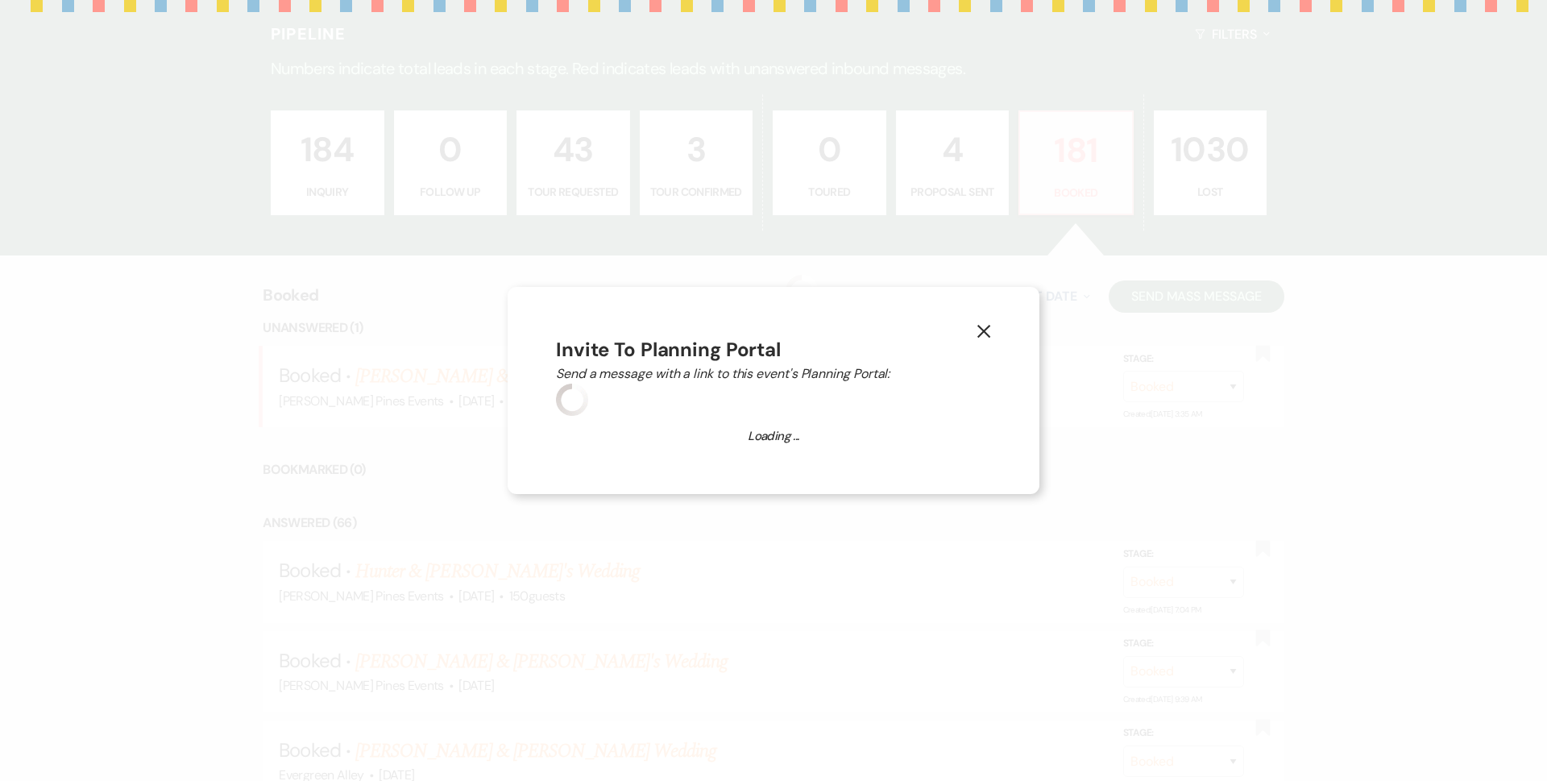
select select "14"
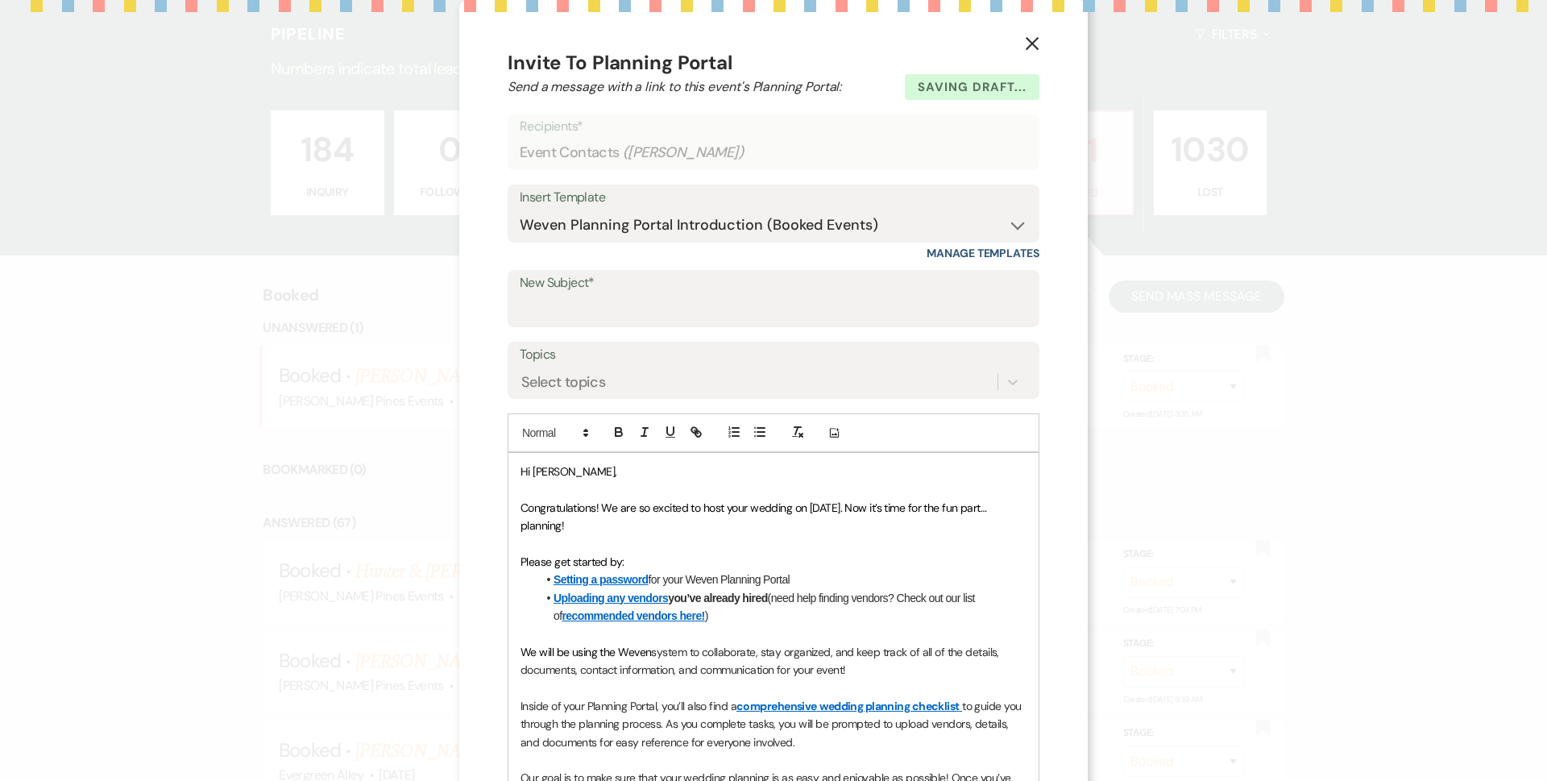
click at [1027, 35] on button "X" at bounding box center [1032, 43] width 24 height 28
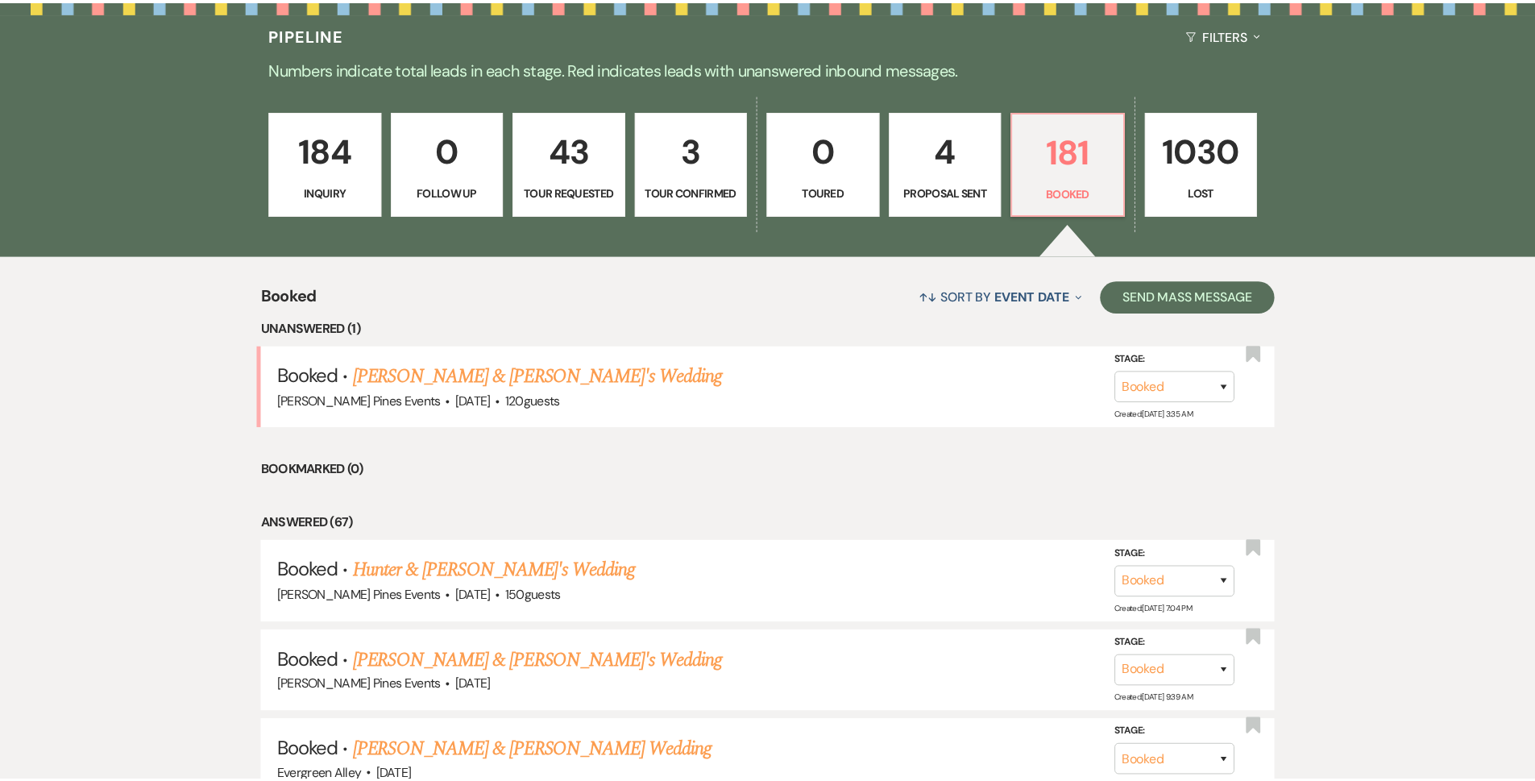
scroll to position [403, 0]
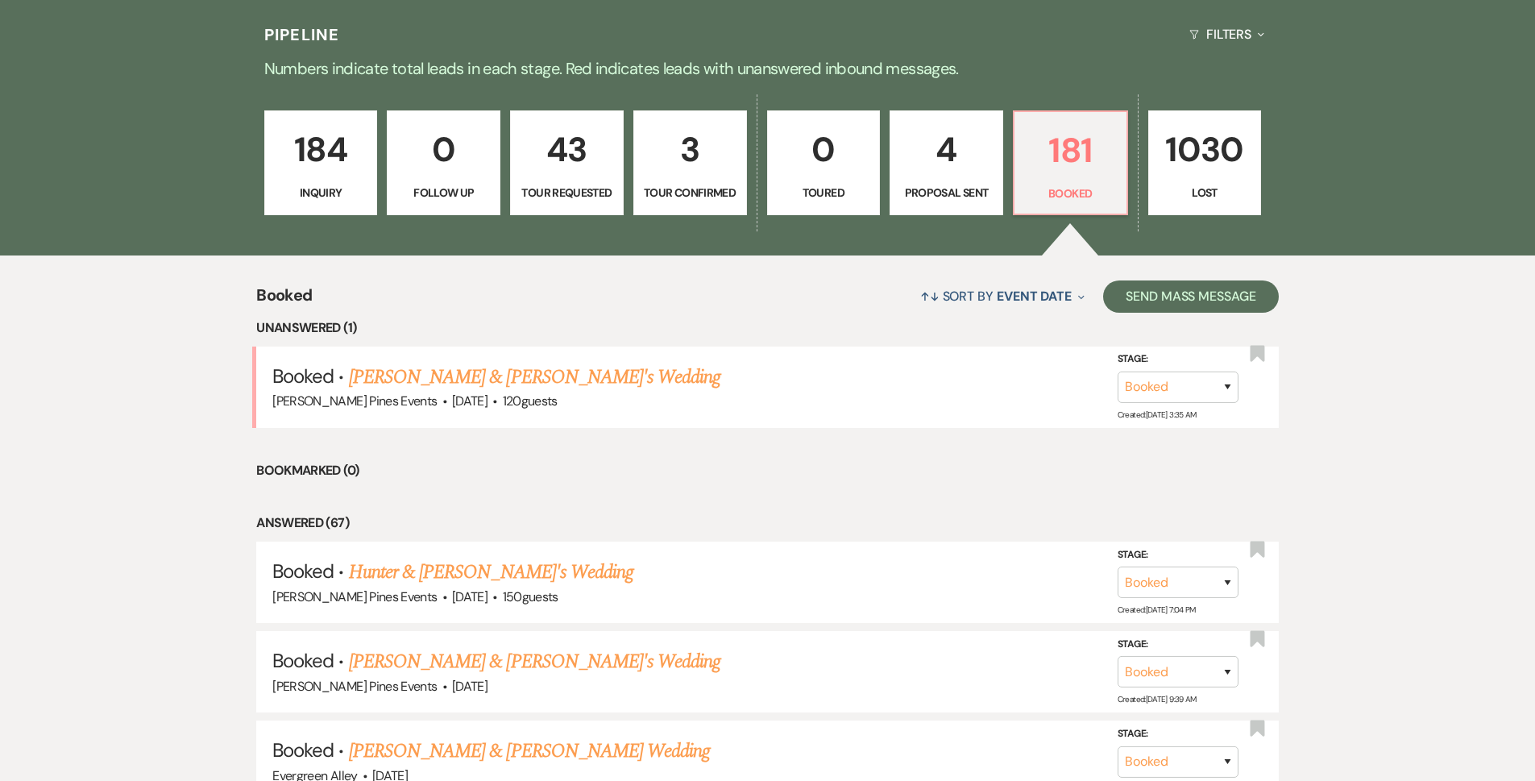
click at [978, 164] on p "4" at bounding box center [946, 149] width 93 height 54
select select "6"
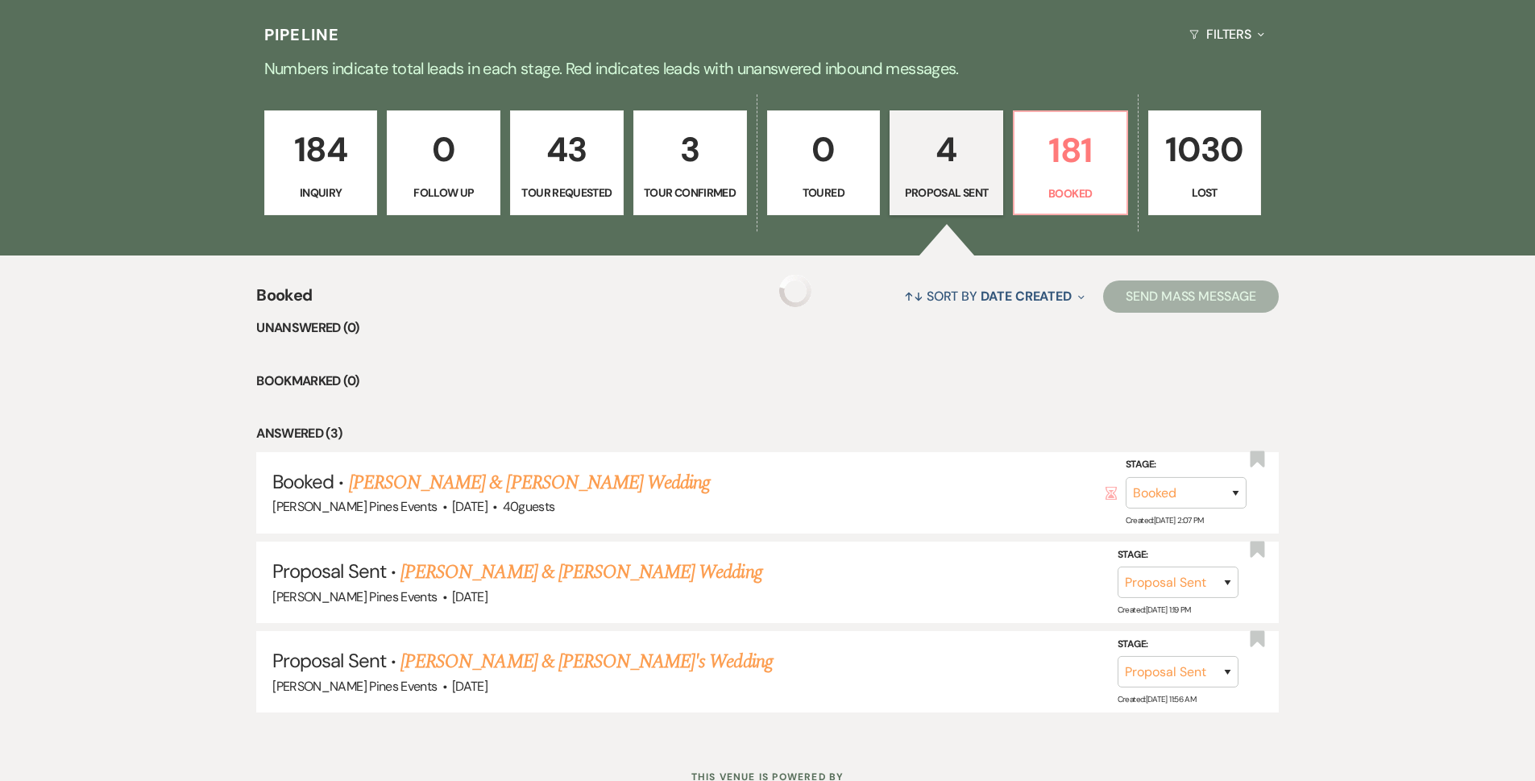
scroll to position [376, 0]
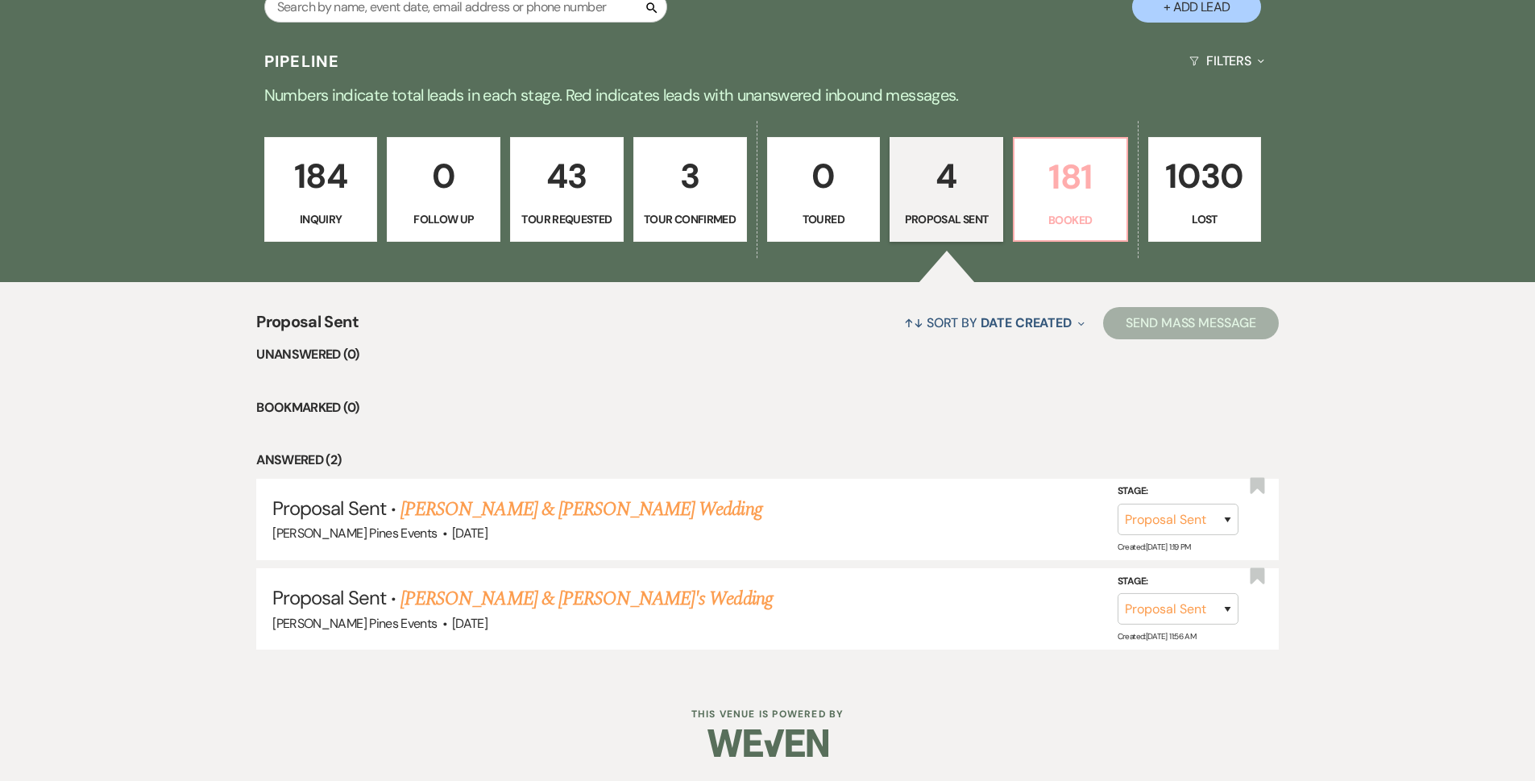
click at [1075, 188] on p "181" at bounding box center [1070, 177] width 93 height 54
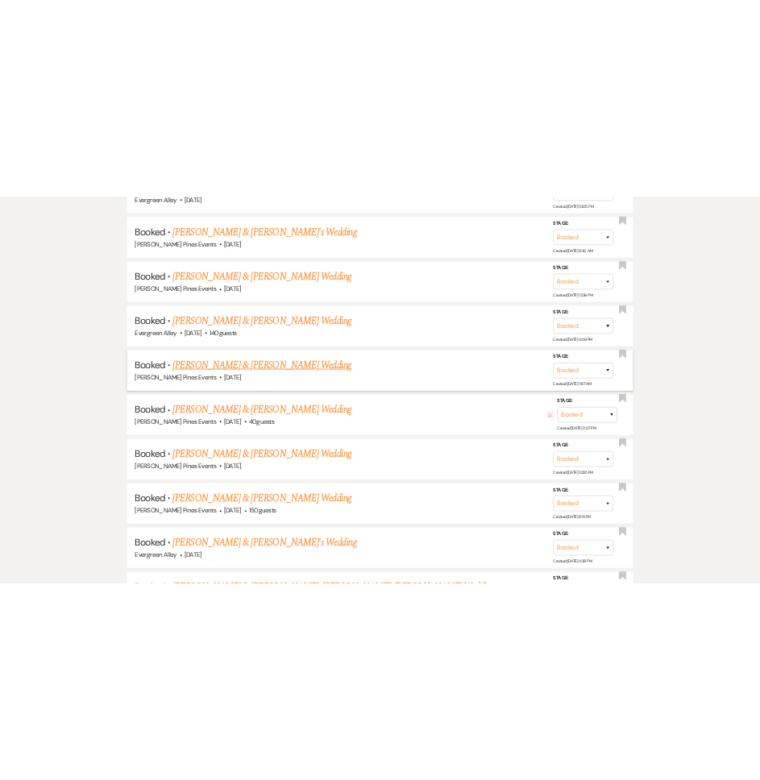
scroll to position [6259, 0]
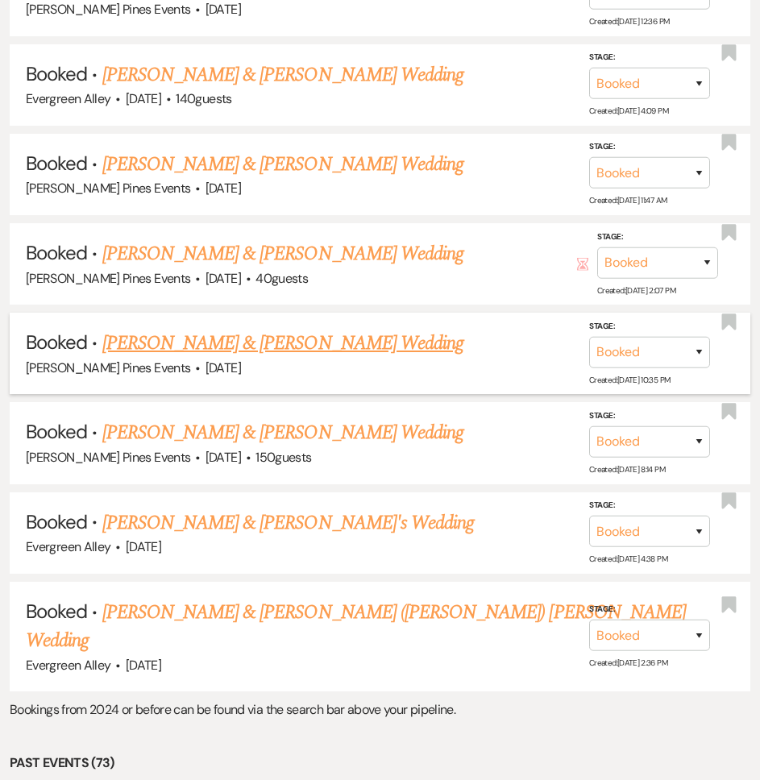
click at [183, 329] on link "[PERSON_NAME] & [PERSON_NAME] Wedding" at bounding box center [282, 343] width 361 height 29
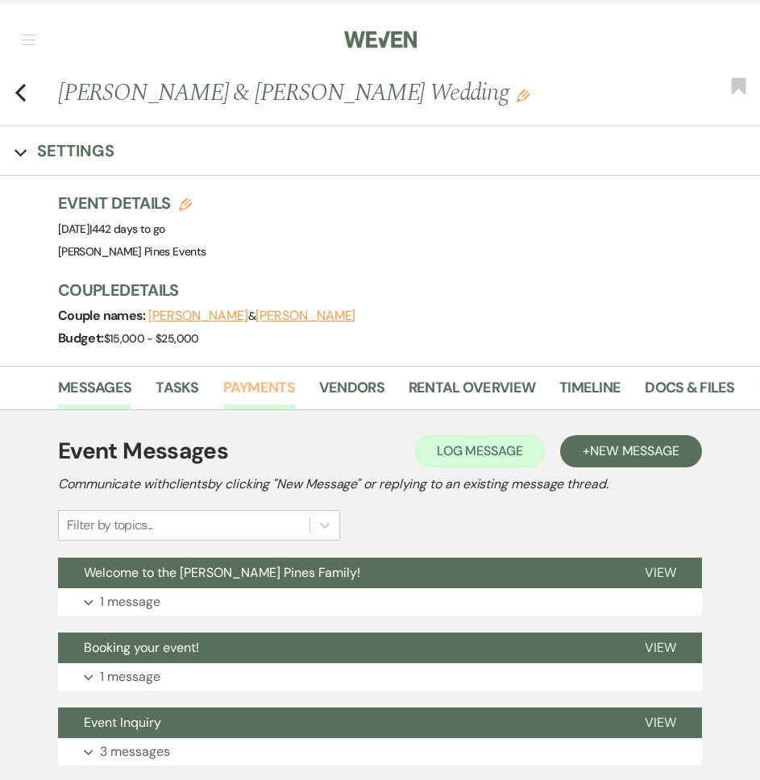
click at [225, 392] on link "Payments" at bounding box center [259, 392] width 72 height 33
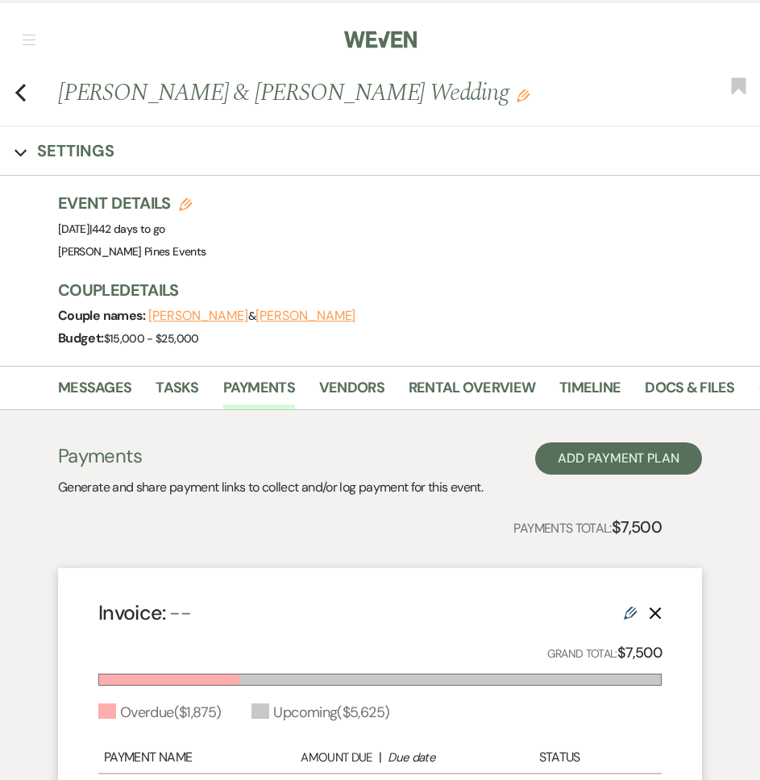
click at [26, 35] on span "button" at bounding box center [29, 35] width 13 height 1
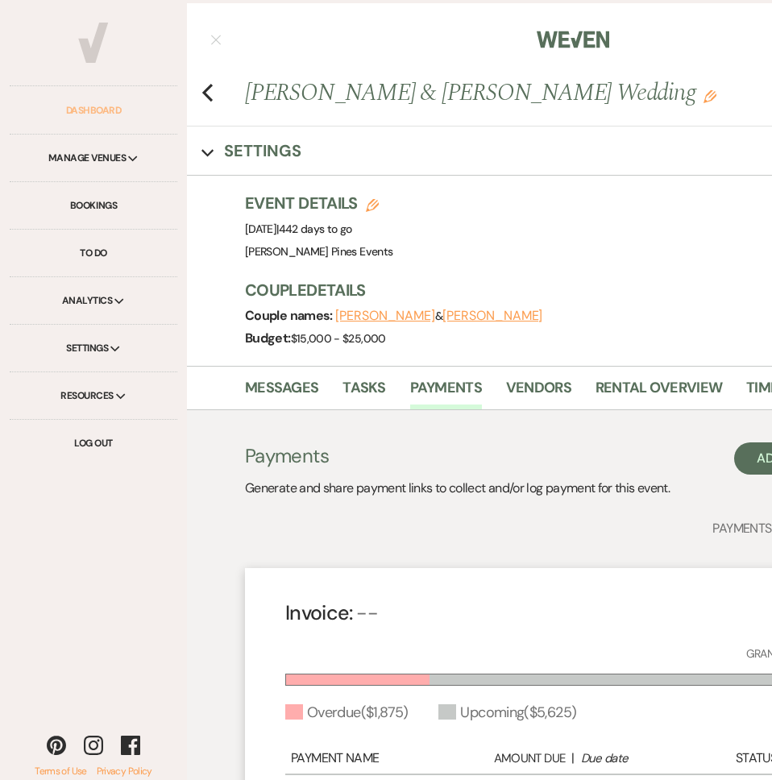
drag, startPoint x: 93, startPoint y: 122, endPoint x: 2, endPoint y: 757, distance: 641.6
click at [93, 122] on link "Dashboard" at bounding box center [94, 111] width 168 height 48
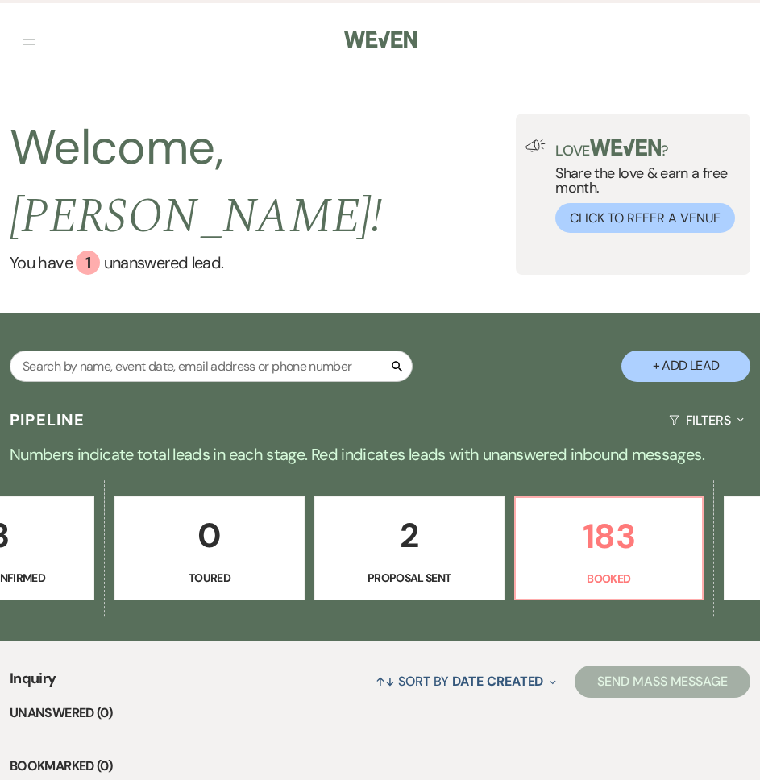
scroll to position [0, 742]
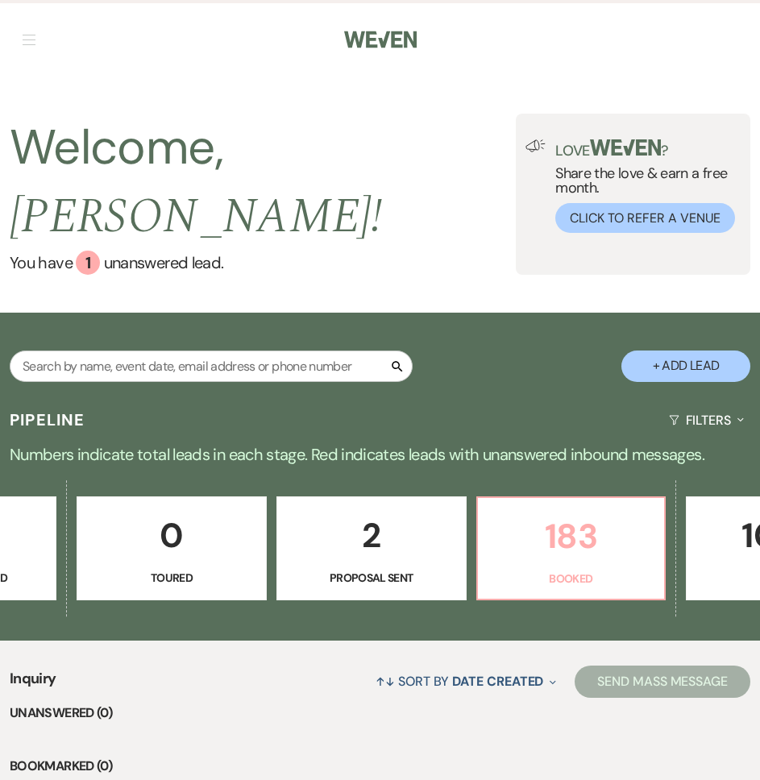
click at [623, 509] on p "183" at bounding box center [572, 536] width 168 height 54
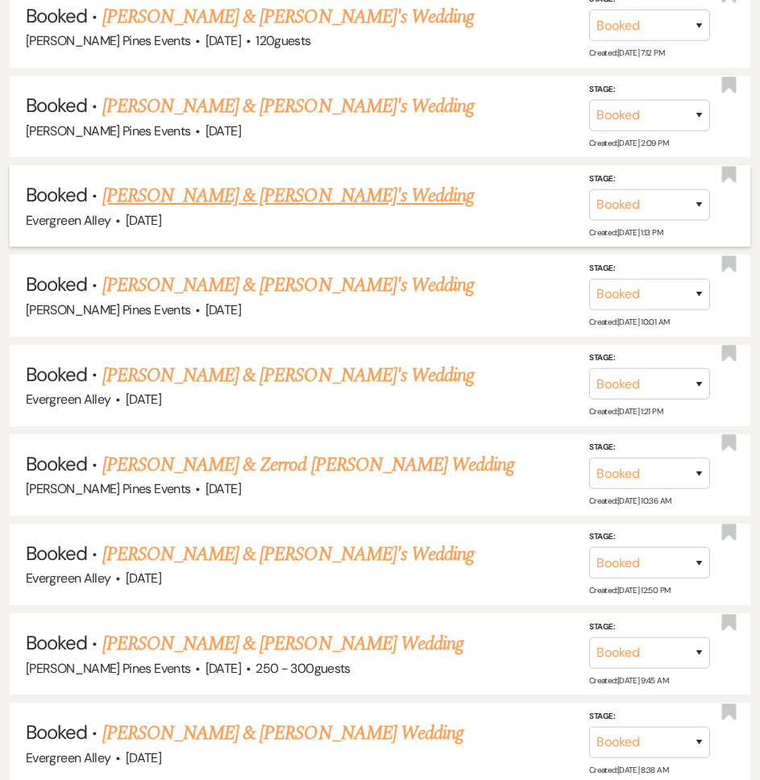
scroll to position [4996, 0]
